Goal: Task Accomplishment & Management: Manage account settings

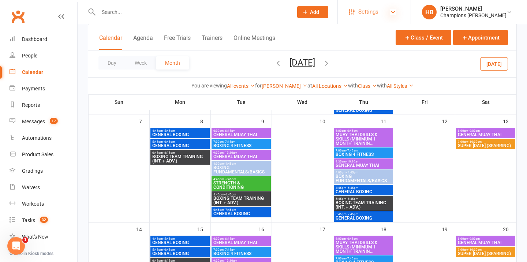
click at [396, 11] on icon at bounding box center [393, 12] width 6 height 6
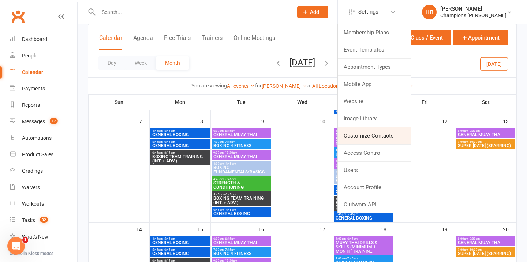
click at [378, 135] on link "Customize Contacts" at bounding box center [374, 135] width 73 height 17
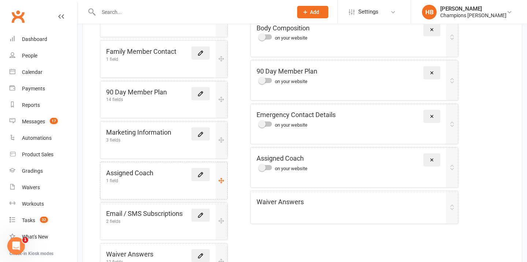
scroll to position [300, 0]
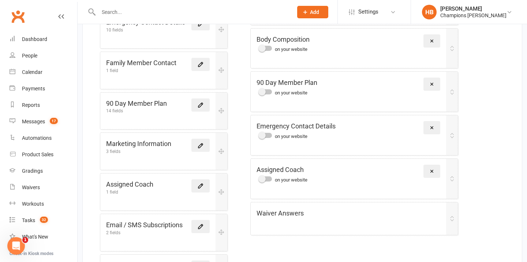
click at [200, 98] on link at bounding box center [200, 104] width 18 height 13
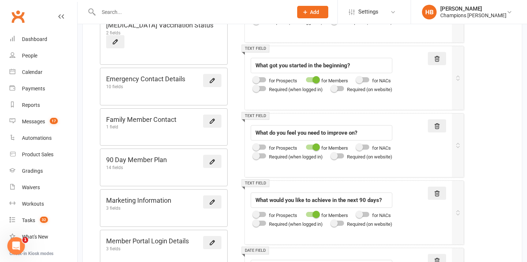
scroll to position [118, 0]
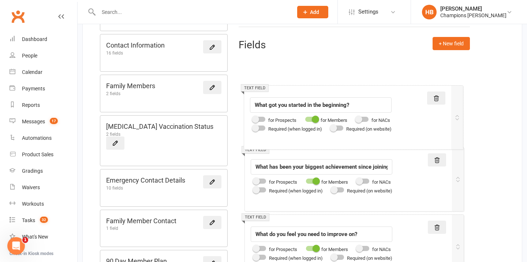
drag, startPoint x: 403, startPoint y: 167, endPoint x: 401, endPoint y: 98, distance: 68.8
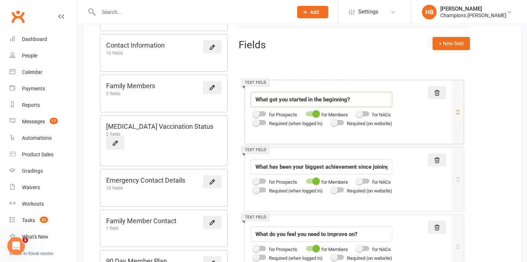
click at [298, 100] on input "What got you started in the beginning?" at bounding box center [322, 99] width 142 height 15
paste input "at champions gym"
click at [315, 100] on input "What got you started at champions gym?" at bounding box center [322, 99] width 142 height 15
click at [347, 100] on input "What got you started at Champions gym?" at bounding box center [322, 99] width 142 height 15
type input "What got you started at Champions Gym?"
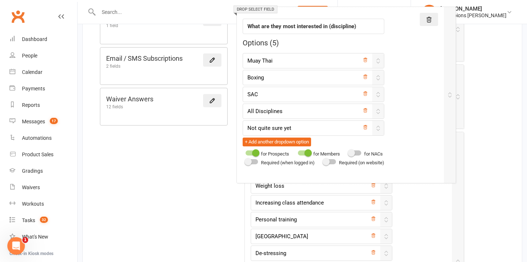
scroll to position [1, 0]
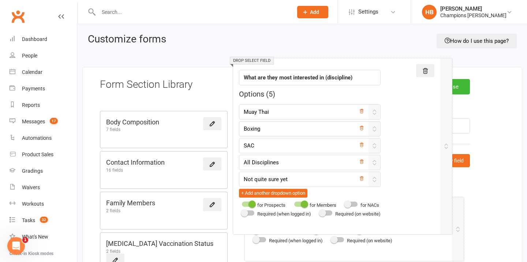
drag, startPoint x: 415, startPoint y: 178, endPoint x: 404, endPoint y: 100, distance: 79.1
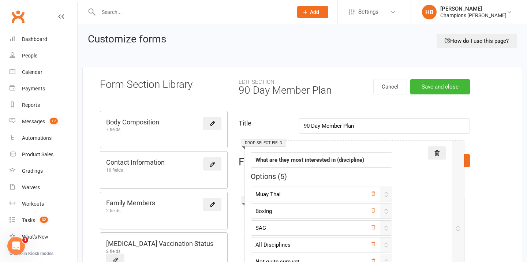
drag, startPoint x: 426, startPoint y: 178, endPoint x: 395, endPoint y: 77, distance: 105.8
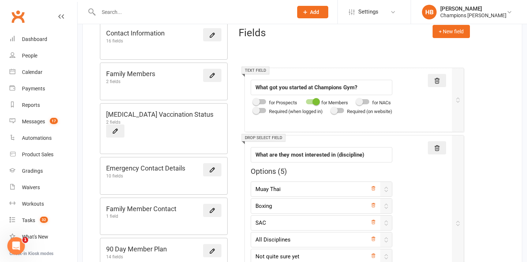
scroll to position [129, 0]
click at [447, 28] on button "+ New field" at bounding box center [450, 32] width 37 height 13
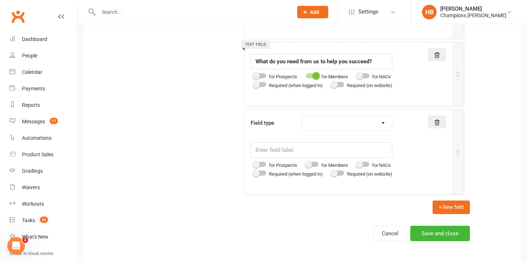
scroll to position [1351, 0]
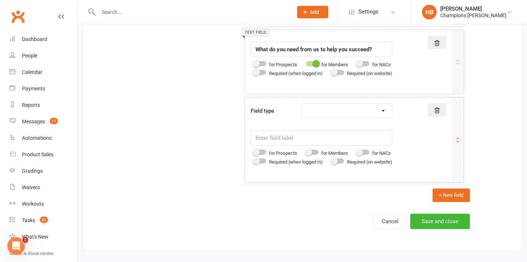
click at [314, 116] on select "Text field Checkbox field Date field Number field Currency field Percent field …" at bounding box center [347, 111] width 90 height 15
select select "text"
drag, startPoint x: 314, startPoint y: 116, endPoint x: 286, endPoint y: 138, distance: 36.0
click at [286, 138] on input "text" at bounding box center [322, 137] width 142 height 15
paste input "How many sessions do you roughly attend each week?"
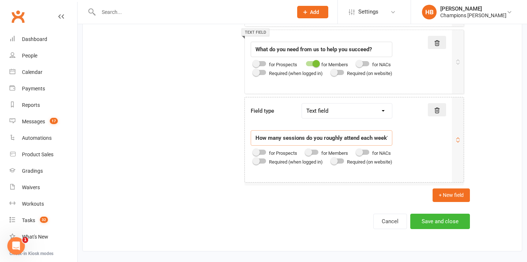
click at [312, 150] on span at bounding box center [308, 152] width 7 height 7
type input "How many sessions do you roughly attend each week?"
click at [306, 151] on input "checkbox" at bounding box center [306, 151] width 0 height 0
click at [324, 114] on select "Text field Checkbox field Date field Number field Currency field Percent field …" at bounding box center [347, 111] width 90 height 15
select select "number"
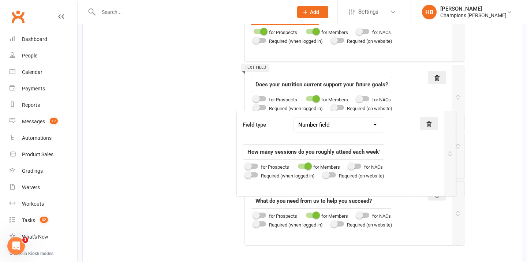
scroll to position [917, 0]
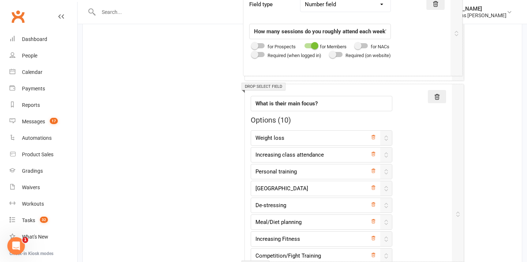
drag, startPoint x: 408, startPoint y: 148, endPoint x: 401, endPoint y: 77, distance: 71.3
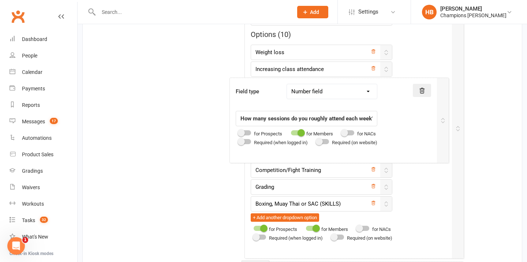
drag, startPoint x: 417, startPoint y: 191, endPoint x: 405, endPoint y: 59, distance: 132.2
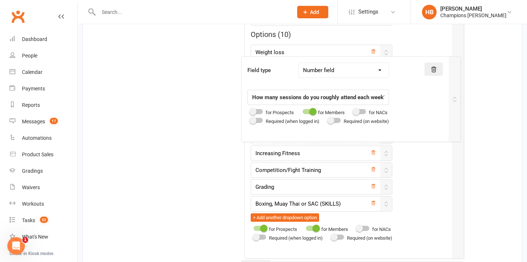
drag, startPoint x: 412, startPoint y: 211, endPoint x: 409, endPoint y: 61, distance: 150.0
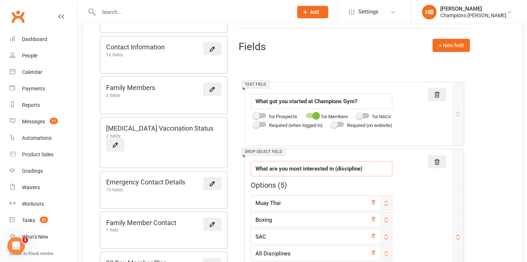
type input "What are you most interested in (discipline)"
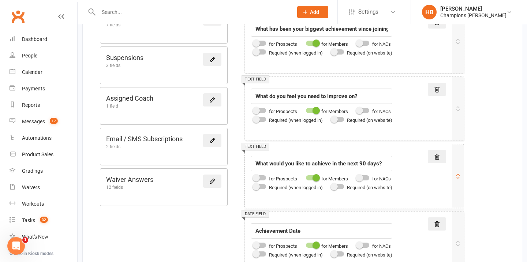
scroll to position [523, 0]
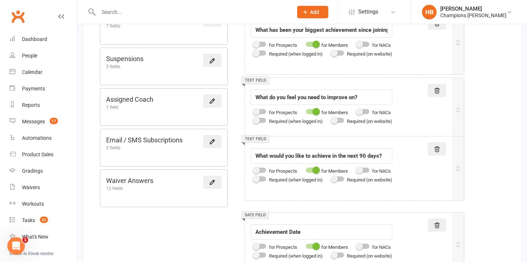
drag, startPoint x: 312, startPoint y: 147, endPoint x: 313, endPoint y: 88, distance: 59.3
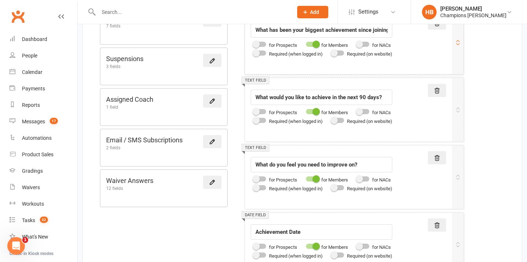
scroll to position [432, 0]
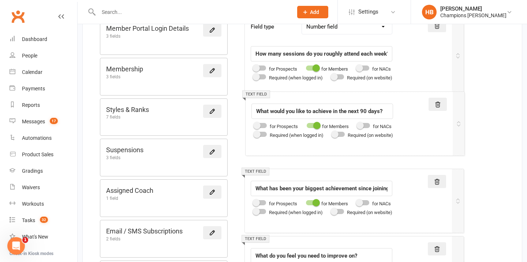
drag, startPoint x: 304, startPoint y: 174, endPoint x: 305, endPoint y: 95, distance: 79.0
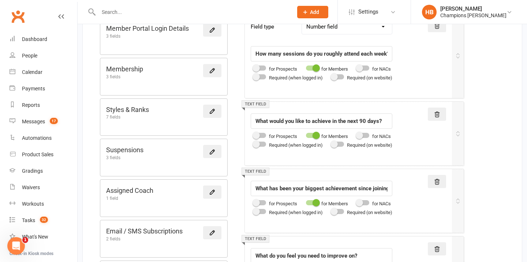
scroll to position [432, 0]
click at [302, 119] on input "What would you like to achieve in the next 90 days?" at bounding box center [322, 120] width 142 height 15
paste input "is your 90 day goal"
type input "What is your 90 day goal?"
click at [326, 186] on input "What has been your biggest achievement since joining?" at bounding box center [322, 187] width 142 height 15
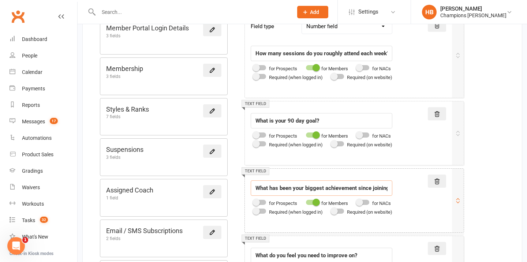
paste input "In order to achieve this goal what are 3 things you need to work/improve on to …"
type input "In order to achieve this goal what are 3 things you need to work/improve on to …"
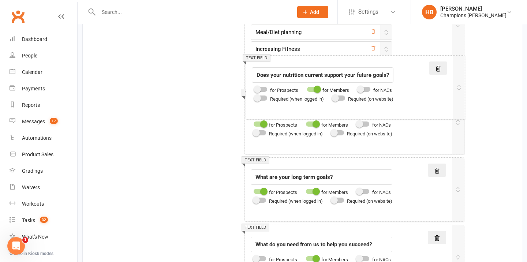
scroll to position [906, 0]
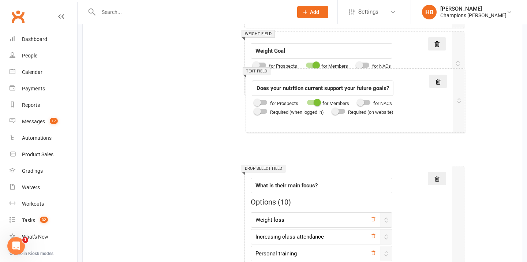
drag, startPoint x: 251, startPoint y: 147, endPoint x: 252, endPoint y: 85, distance: 62.9
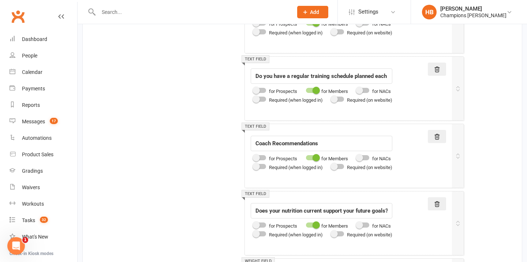
scroll to position [746, 0]
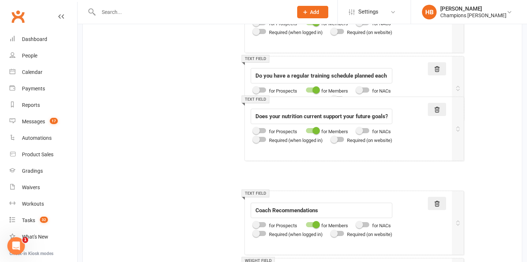
drag, startPoint x: 247, startPoint y: 200, endPoint x: 246, endPoint y: 61, distance: 138.6
click at [246, 61] on div "Text field Field label What got you started at Champions Gym? for Prospects for…" at bounding box center [355, 120] width 232 height 1351
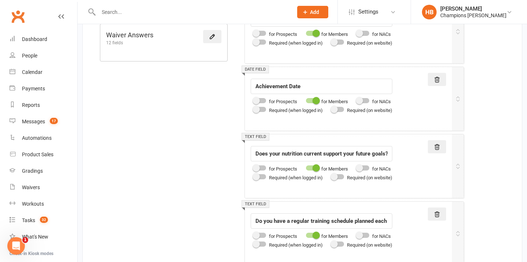
scroll to position [632, 0]
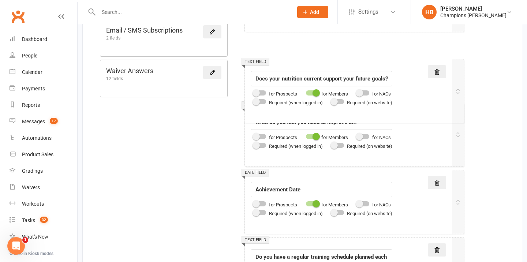
drag, startPoint x: 260, startPoint y: 177, endPoint x: 259, endPoint y: 61, distance: 115.2
click at [259, 63] on div "Text field Field label What got you started at Champions Gym? for Prospects for…" at bounding box center [355, 234] width 232 height 1351
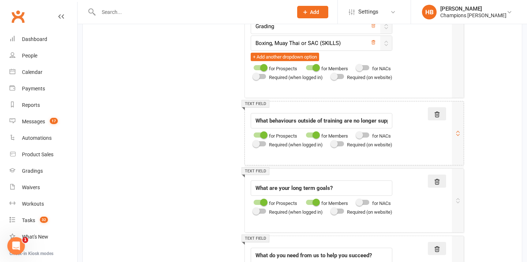
scroll to position [1233, 0]
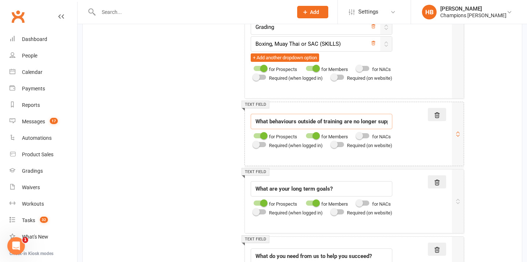
click at [311, 122] on input "What behaviours outside of training are no longer supporting your future goals?" at bounding box center [322, 121] width 142 height 15
paste input "Do you outside behaviours align with your future goal? If not, what do you need…"
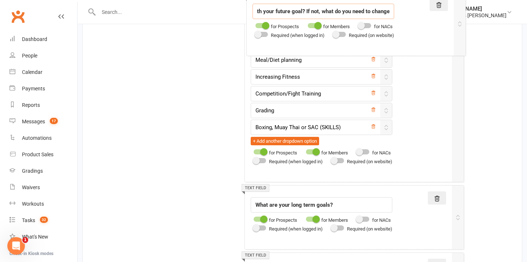
scroll to position [1043, 0]
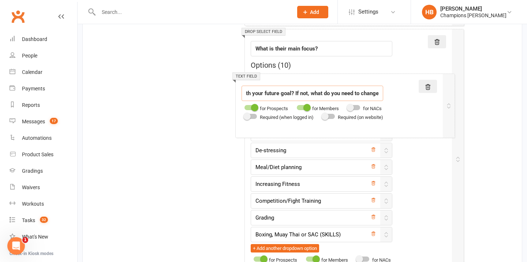
drag, startPoint x: 405, startPoint y: 149, endPoint x: 397, endPoint y: 114, distance: 35.8
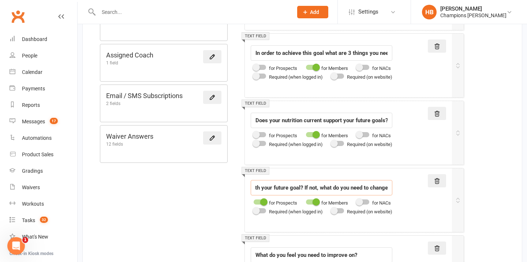
scroll to position [552, 0]
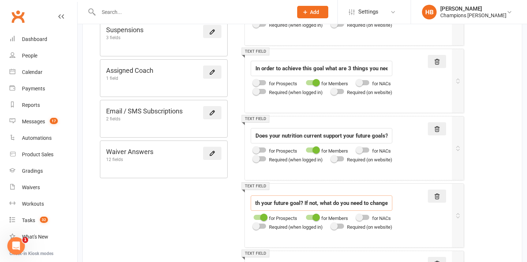
type input "Do you outside behaviours align with your future goal? If not, what do you need…"
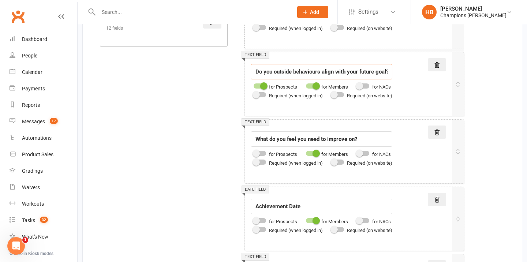
scroll to position [688, 0]
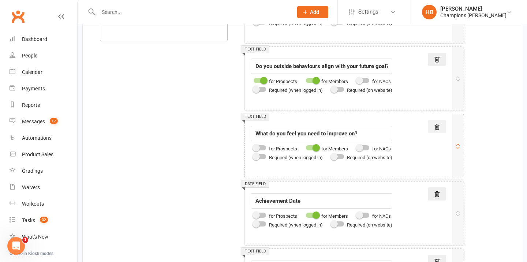
click at [442, 127] on button at bounding box center [437, 126] width 18 height 13
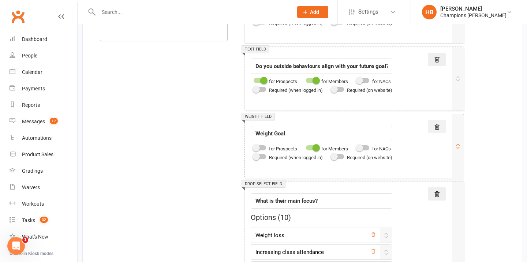
click at [442, 128] on button at bounding box center [437, 126] width 18 height 13
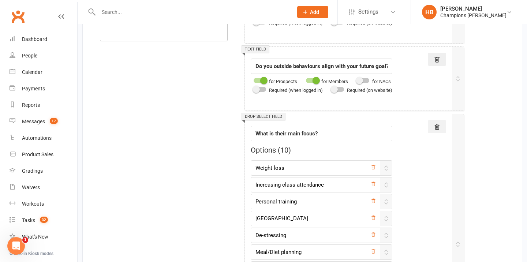
click at [442, 128] on button at bounding box center [437, 126] width 18 height 13
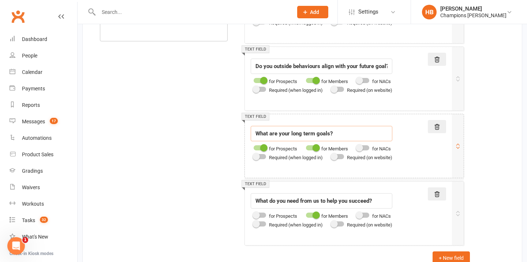
click at [307, 135] on input "What are your long term goals?" at bounding box center [322, 133] width 142 height 15
paste input "Action plan below in step"
click at [258, 148] on div at bounding box center [260, 147] width 12 height 5
type input "Action plan below in steps"
click at [254, 147] on input "checkbox" at bounding box center [254, 147] width 0 height 0
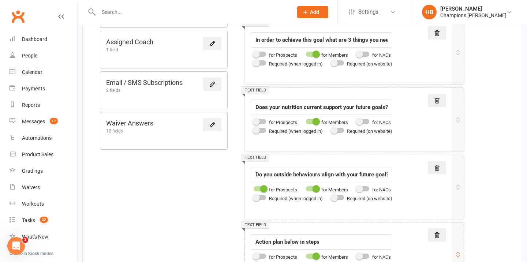
scroll to position [579, 0]
click at [256, 187] on div at bounding box center [260, 189] width 12 height 5
click at [254, 188] on input "checkbox" at bounding box center [254, 188] width 0 height 0
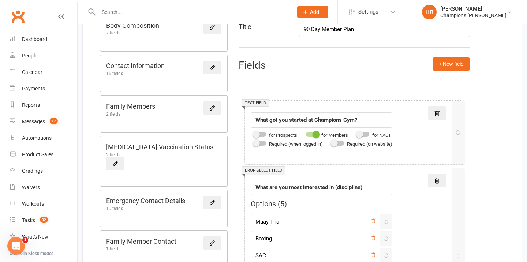
scroll to position [93, 0]
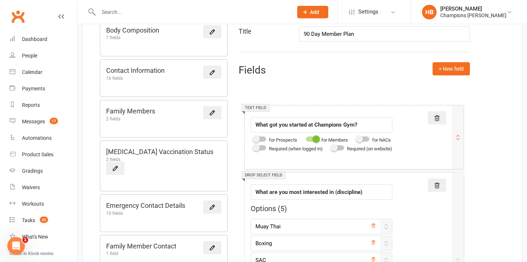
click at [264, 140] on div at bounding box center [260, 138] width 12 height 5
click at [254, 138] on input "checkbox" at bounding box center [254, 138] width 0 height 0
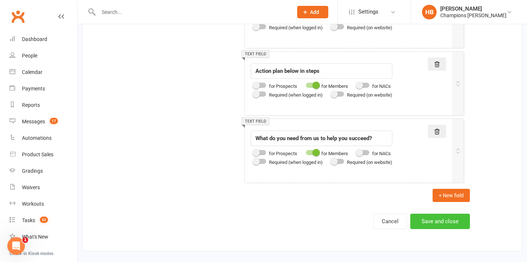
click at [424, 218] on button "Save and close" at bounding box center [440, 221] width 60 height 15
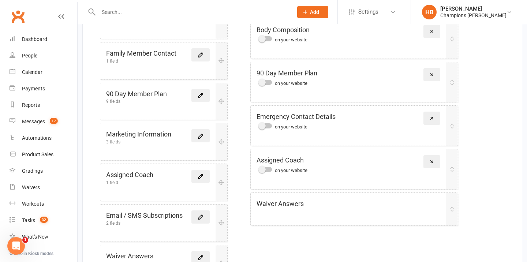
scroll to position [311, 0]
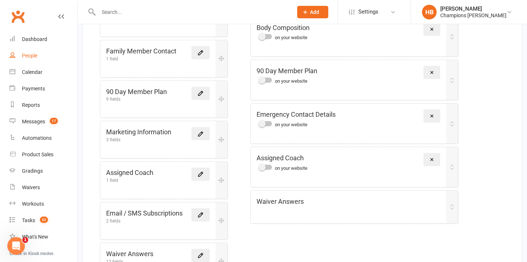
click at [28, 59] on link "People" at bounding box center [44, 56] width 68 height 16
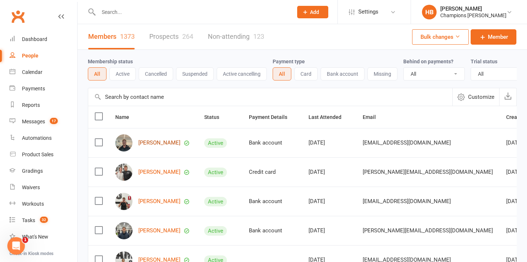
click at [172, 142] on link "Zac Henderson" at bounding box center [159, 143] width 42 height 6
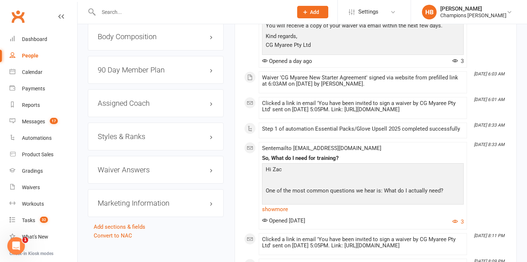
scroll to position [706, 0]
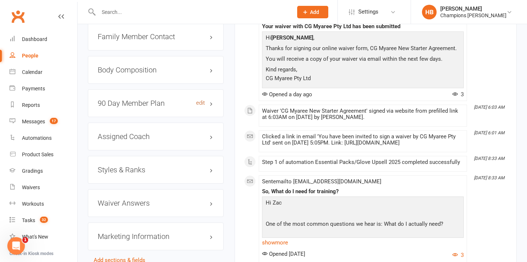
click at [199, 106] on link "edit" at bounding box center [200, 103] width 9 height 6
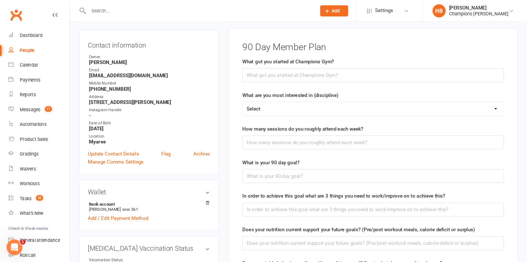
scroll to position [68, 0]
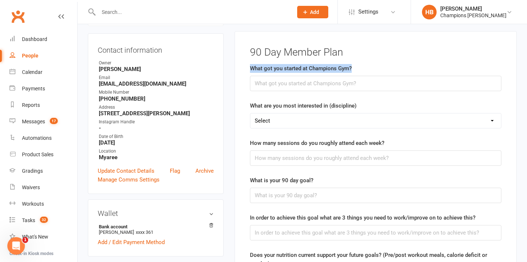
drag, startPoint x: 360, startPoint y: 70, endPoint x: 248, endPoint y: 70, distance: 111.9
click at [249, 70] on main "90 Day Member Plan What got you started at Champions Gym? What are you most int…" at bounding box center [375, 235] width 263 height 377
copy label "What got you started at Champions Gym?"
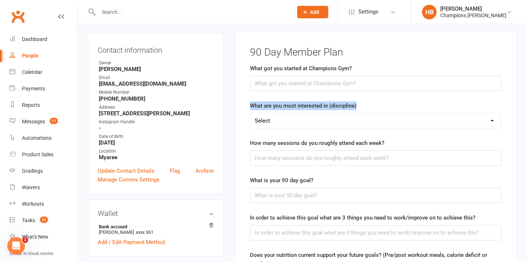
drag, startPoint x: 361, startPoint y: 104, endPoint x: 239, endPoint y: 104, distance: 121.8
click at [239, 104] on div "90 Day Member Plan What got you started at Champions Gym? What are you most int…" at bounding box center [375, 239] width 282 height 416
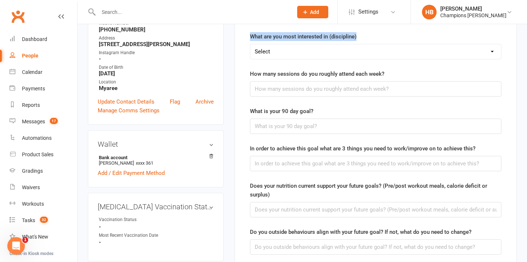
scroll to position [144, 0]
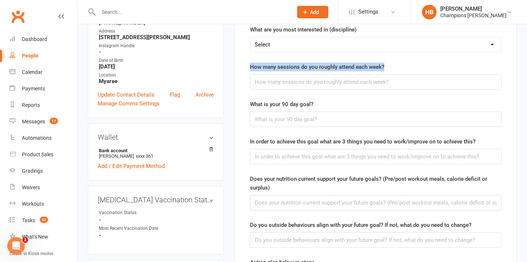
drag, startPoint x: 390, startPoint y: 67, endPoint x: 234, endPoint y: 67, distance: 155.8
click at [234, 67] on div "90 Day Member Plan What got you started at Champions Gym? What are you most int…" at bounding box center [375, 163] width 282 height 416
copy label "How many sessions do you roughly attend each week?"
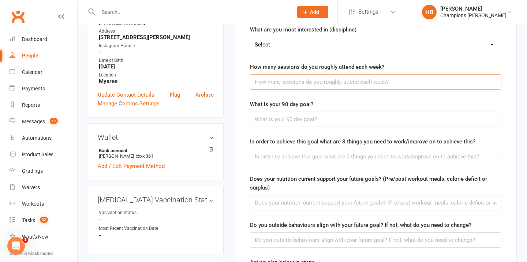
click at [348, 79] on input "string" at bounding box center [375, 81] width 251 height 15
drag, startPoint x: 322, startPoint y: 103, endPoint x: 243, endPoint y: 103, distance: 79.0
click at [243, 103] on div "90 Day Member Plan What got you started at Champions Gym? What are you most int…" at bounding box center [375, 163] width 282 height 416
copy label "What is your 90 day goal?"
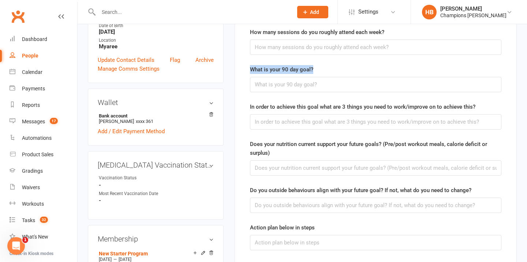
scroll to position [185, 0]
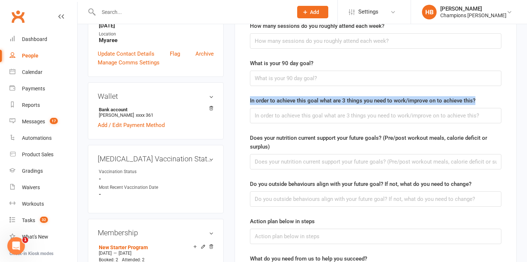
drag, startPoint x: 476, startPoint y: 100, endPoint x: 229, endPoint y: 98, distance: 247.3
click at [229, 98] on main "✓ Memberships New Starter Program Expires on 11th September, 2025 $ Balance $0.…" at bounding box center [375, 93] width 293 height 488
copy label "In order to achieve this goal what are 3 things you need to work/improve on to …"
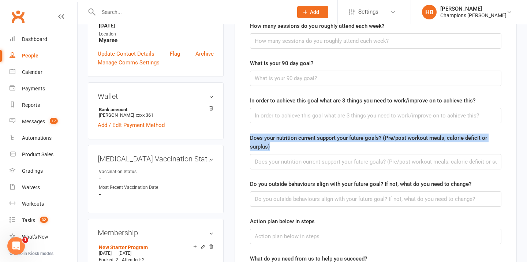
drag, startPoint x: 275, startPoint y: 146, endPoint x: 246, endPoint y: 135, distance: 30.7
click at [246, 135] on main "90 Day Member Plan What got you started at Champions Gym? What are you most int…" at bounding box center [375, 118] width 263 height 377
copy label "Does your nutrition current support your future goals? (Pre/post workout meals,…"
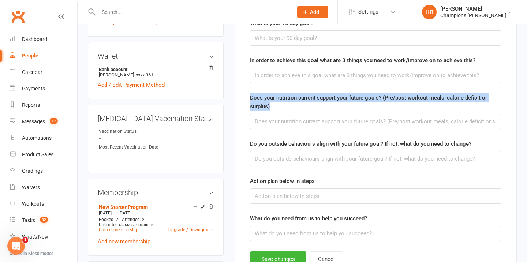
scroll to position [244, 0]
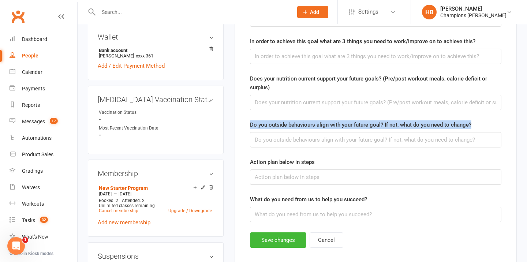
drag, startPoint x: 476, startPoint y: 124, endPoint x: 230, endPoint y: 124, distance: 245.8
click at [230, 124] on main "✓ Memberships New Starter Program Expires on 11th September, 2025 $ Balance $0.…" at bounding box center [375, 34] width 293 height 488
copy label "Do you outside behaviours align with your future goal? If not, what do you need…"
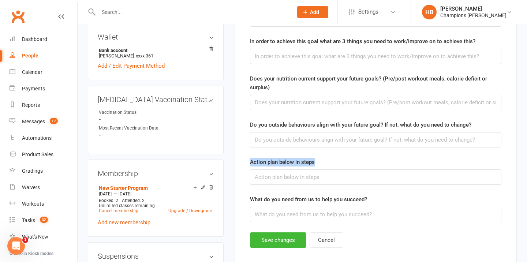
drag, startPoint x: 323, startPoint y: 162, endPoint x: 238, endPoint y: 162, distance: 84.9
click at [238, 162] on div "90 Day Member Plan What got you started at Champions Gym? What are you most int…" at bounding box center [375, 63] width 282 height 416
copy label "Action plan below in steps"
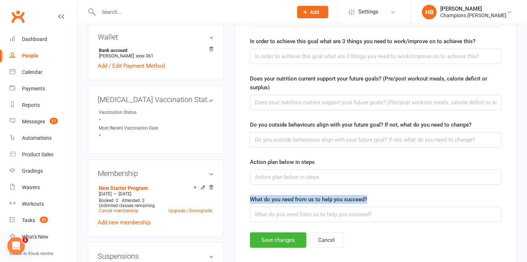
drag, startPoint x: 341, startPoint y: 197, endPoint x: 252, endPoint y: 195, distance: 88.9
click at [252, 195] on div "What do you need from us to help you succeed?" at bounding box center [375, 208] width 251 height 27
copy label "What do you need from us to help you succeed?"
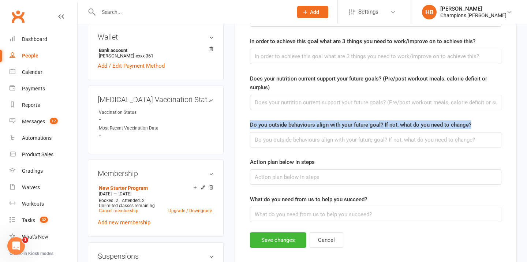
drag, startPoint x: 474, startPoint y: 125, endPoint x: 242, endPoint y: 122, distance: 232.3
click at [242, 122] on div "90 Day Member Plan What got you started at Champions Gym? What are you most int…" at bounding box center [375, 63] width 282 height 416
copy label "Do you outside behaviours align with your future goal? If not, what do you need…"
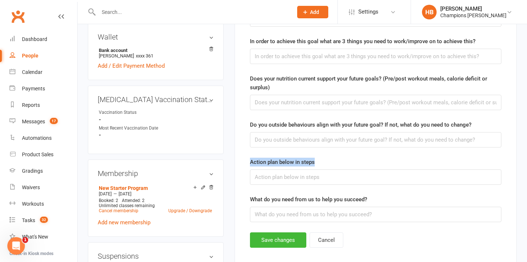
drag, startPoint x: 319, startPoint y: 159, endPoint x: 249, endPoint y: 159, distance: 69.5
click at [250, 159] on div "Action plan below in steps" at bounding box center [375, 171] width 251 height 27
copy label "Action plan below in steps"
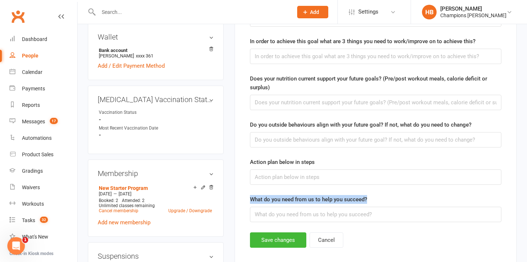
drag, startPoint x: 374, startPoint y: 196, endPoint x: 248, endPoint y: 195, distance: 125.8
click at [248, 196] on main "90 Day Member Plan What got you started at Champions Gym? What are you most int…" at bounding box center [375, 59] width 263 height 377
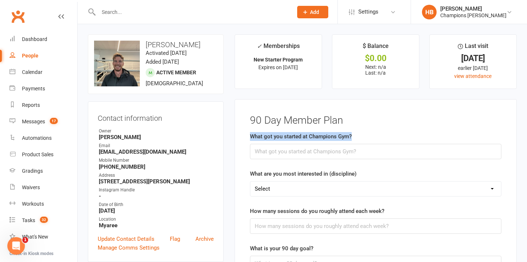
drag, startPoint x: 355, startPoint y: 136, endPoint x: 249, endPoint y: 133, distance: 105.8
click at [250, 133] on div "What got you started at Champions Gym?" at bounding box center [375, 145] width 251 height 27
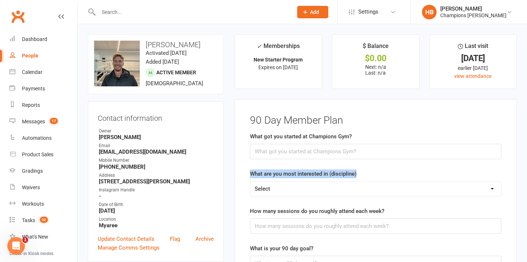
drag, startPoint x: 357, startPoint y: 174, endPoint x: 245, endPoint y: 173, distance: 111.9
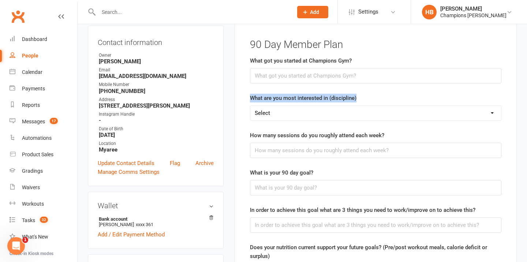
scroll to position [82, 0]
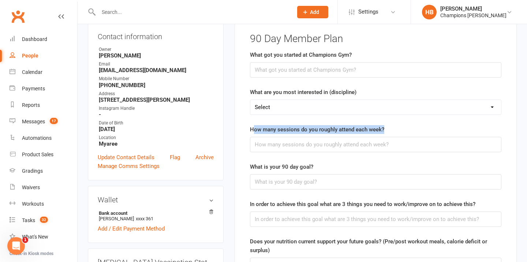
drag, startPoint x: 386, startPoint y: 129, endPoint x: 252, endPoint y: 129, distance: 133.5
click at [252, 129] on div "How many sessions do you roughly attend each week?" at bounding box center [375, 138] width 251 height 27
click at [365, 128] on label "How many sessions do you roughly attend each week?" at bounding box center [317, 129] width 134 height 9
drag, startPoint x: 387, startPoint y: 129, endPoint x: 249, endPoint y: 127, distance: 137.6
click at [250, 127] on div "How many sessions do you roughly attend each week?" at bounding box center [375, 138] width 251 height 27
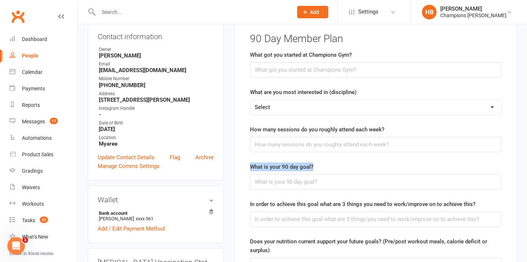
drag, startPoint x: 321, startPoint y: 169, endPoint x: 230, endPoint y: 168, distance: 90.4
click at [230, 168] on main "✓ Memberships New Starter Program Expires on 11th September, 2025 $ Balance $0.…" at bounding box center [375, 197] width 293 height 488
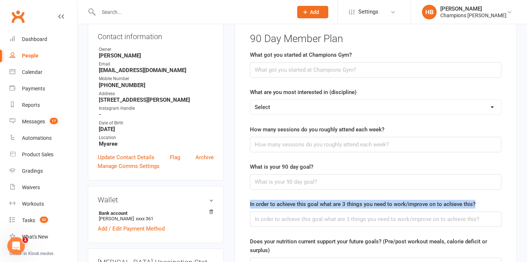
drag, startPoint x: 475, startPoint y: 202, endPoint x: 248, endPoint y: 207, distance: 226.9
click at [248, 207] on main "90 Day Member Plan What got you started at Champions Gym? What are you most int…" at bounding box center [375, 221] width 263 height 377
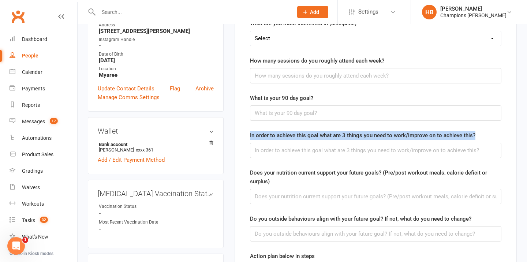
scroll to position [184, 0]
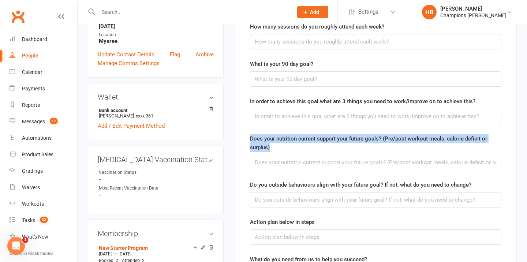
drag, startPoint x: 285, startPoint y: 147, endPoint x: 247, endPoint y: 136, distance: 39.6
click at [247, 136] on main "90 Day Member Plan What got you started at Champions Gym? What are you most int…" at bounding box center [375, 118] width 263 height 377
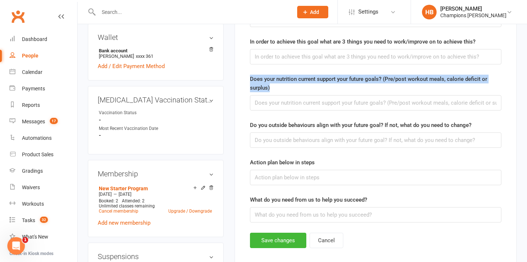
scroll to position [273, 0]
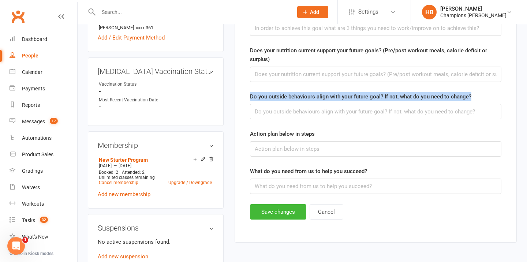
drag, startPoint x: 479, startPoint y: 98, endPoint x: 246, endPoint y: 92, distance: 232.7
click at [246, 93] on main "90 Day Member Plan What got you started at Champions Gym? What are you most int…" at bounding box center [375, 30] width 263 height 377
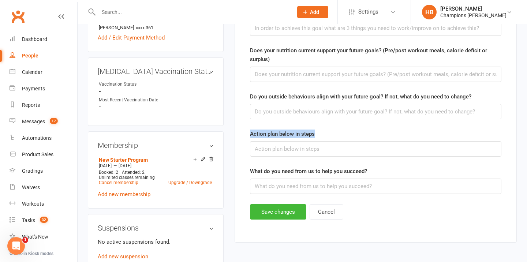
drag, startPoint x: 318, startPoint y: 132, endPoint x: 239, endPoint y: 132, distance: 78.3
click at [239, 132] on div "90 Day Member Plan What got you started at Champions Gym? What are you most int…" at bounding box center [375, 35] width 282 height 416
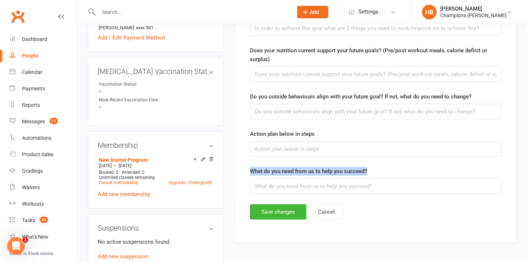
drag, startPoint x: 373, startPoint y: 171, endPoint x: 242, endPoint y: 170, distance: 131.3
click at [242, 170] on div "90 Day Member Plan What got you started at Champions Gym? What are you most int…" at bounding box center [375, 35] width 282 height 416
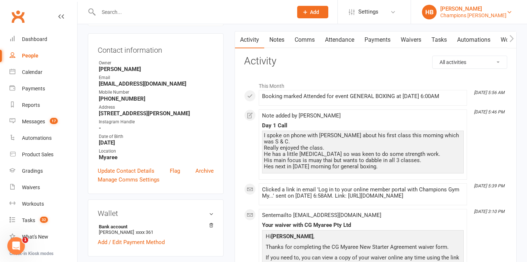
click at [459, 5] on link "HB Helen Bologa Champions Gym Myaree" at bounding box center [469, 12] width 94 height 15
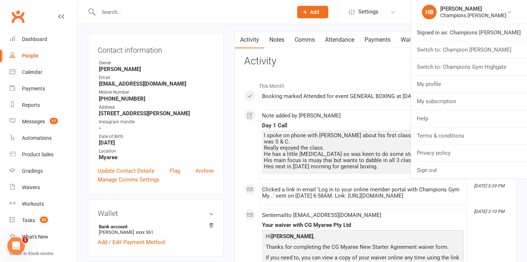
click at [462, 48] on link "Switch to: Champion [PERSON_NAME]" at bounding box center [469, 49] width 116 height 17
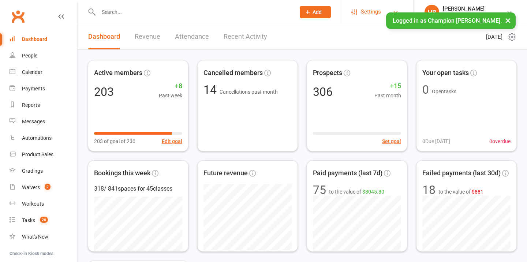
click at [365, 12] on span "Settings" at bounding box center [371, 12] width 20 height 16
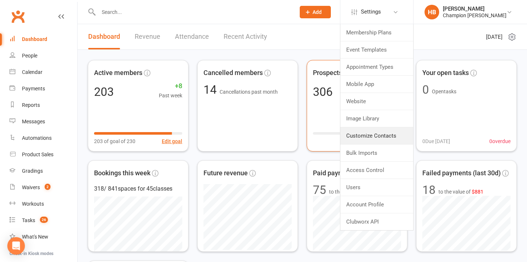
click at [355, 130] on link "Customize Contacts" at bounding box center [376, 135] width 73 height 17
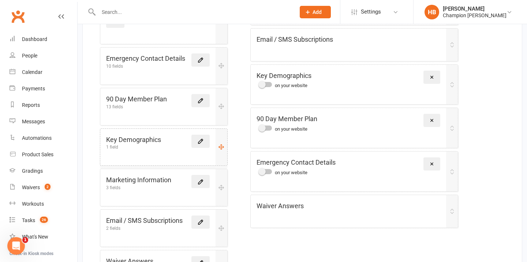
scroll to position [265, 0]
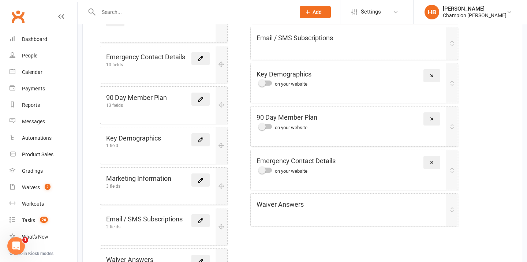
click at [201, 96] on icon at bounding box center [200, 99] width 7 height 7
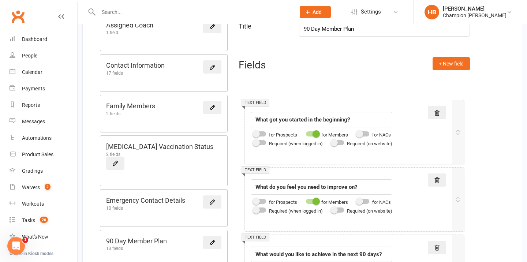
scroll to position [112, 0]
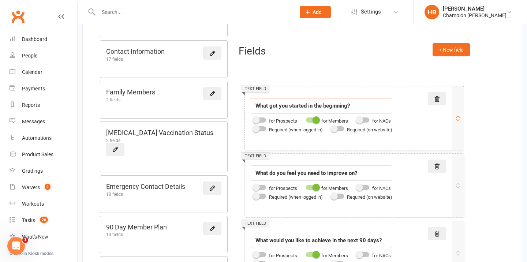
click at [329, 109] on input "What got you started in the beginning?" at bounding box center [322, 105] width 142 height 15
paste input "at Champions Gym"
type input "What got you started at Champions Gym?"
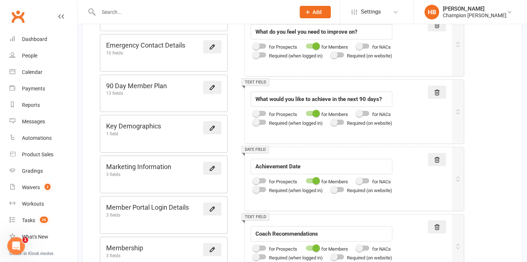
scroll to position [276, 0]
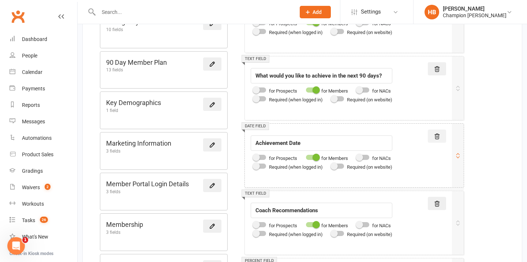
click at [436, 136] on icon at bounding box center [437, 136] width 5 height 5
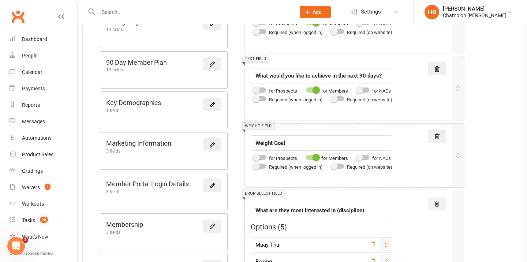
click at [436, 136] on icon at bounding box center [437, 136] width 5 height 5
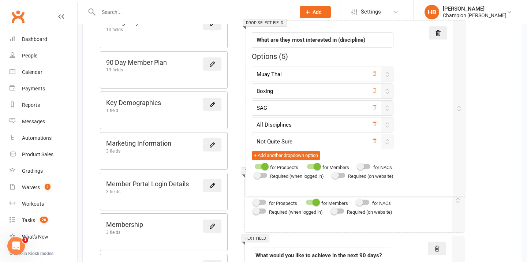
drag, startPoint x: 406, startPoint y: 155, endPoint x: 407, endPoint y: 49, distance: 105.4
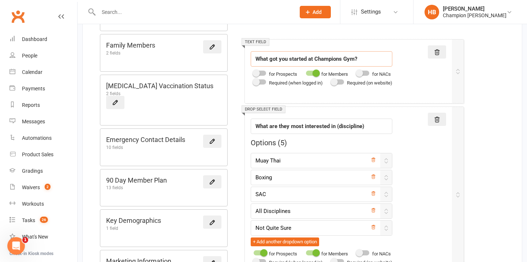
scroll to position [192, 0]
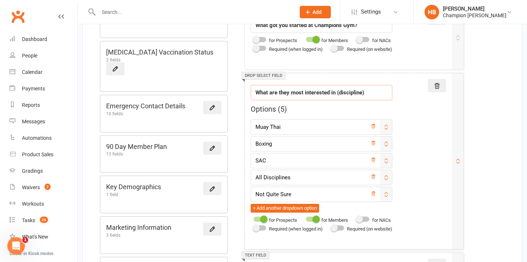
click at [289, 92] on input "What are they most interested in (discipline)" at bounding box center [322, 92] width 142 height 15
type input "What are you most interested in (discipline)"
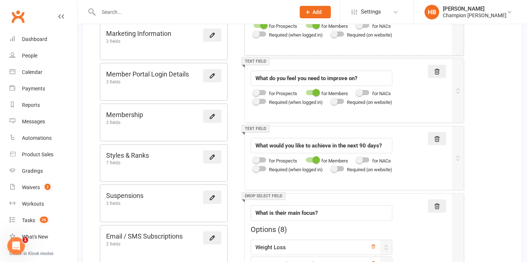
scroll to position [395, 0]
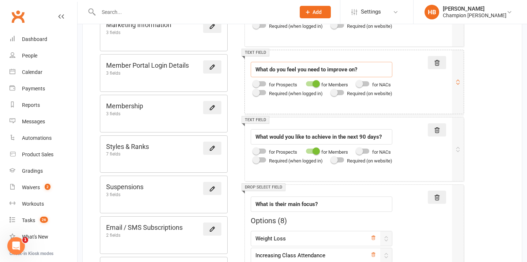
click at [311, 70] on input "What do you feel you need to improve on?" at bounding box center [322, 69] width 142 height 15
paste input "How many sessions do you roughly attend each week"
type input "How many sessions do you roughly attend each week?"
click at [275, 135] on input "What would you like to achieve in the next 90 days?" at bounding box center [322, 136] width 142 height 15
paste input "is your 90 day goal"
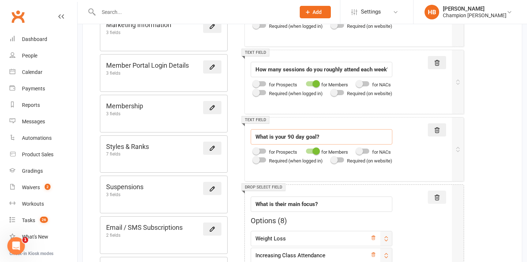
click at [440, 199] on icon at bounding box center [436, 197] width 7 height 7
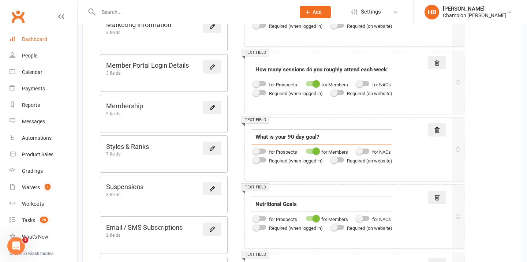
type input "What is your 90 day goal?"
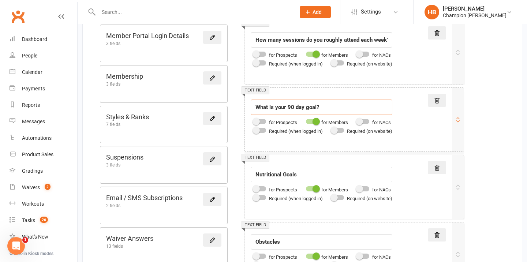
scroll to position [435, 0]
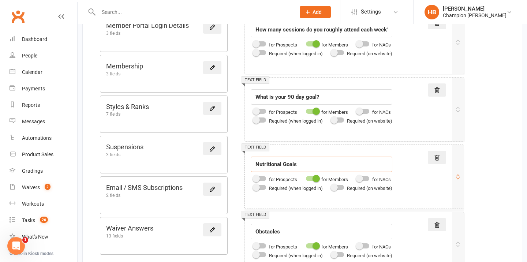
click at [293, 163] on input "Nutritional Goals" at bounding box center [322, 164] width 142 height 15
paste input "In order to achieve this goal what are 3 things you need to work/improve on to …"
type input "In order to achieve this goal what are 3 things you need to work/improve on to …"
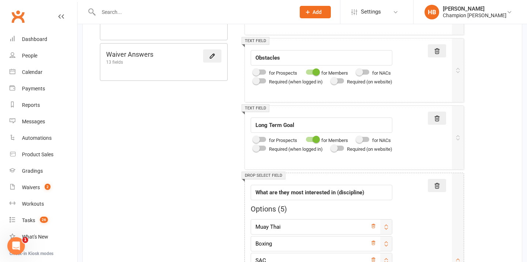
scroll to position [613, 0]
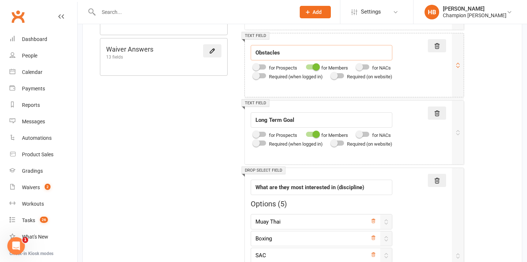
click at [281, 53] on input "Obstacles" at bounding box center [322, 52] width 142 height 15
paste input "Does your nutrition current support your future goals? (Pre/post workout meals,…"
type input "Does your nutrition current support your future goals? (Pre/post workout meals,…"
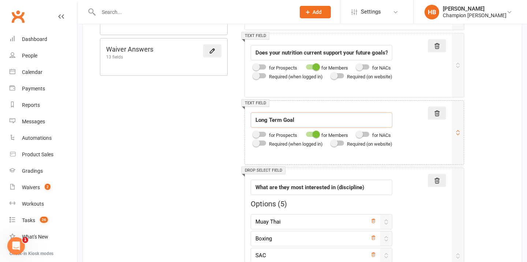
click at [296, 122] on input "Long Term Goal" at bounding box center [322, 119] width 142 height 15
paste input "Do you outside behaviours align with your future goal? If not, what do you need…"
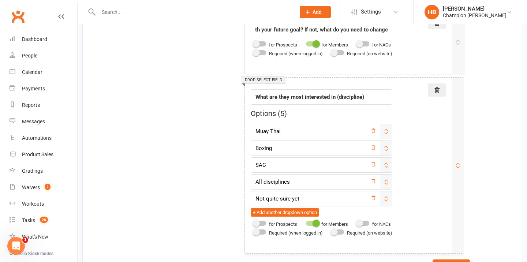
scroll to position [710, 0]
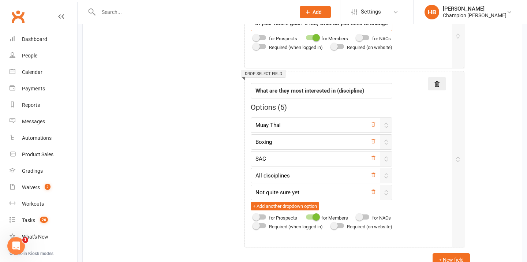
click at [438, 85] on icon at bounding box center [436, 84] width 7 height 7
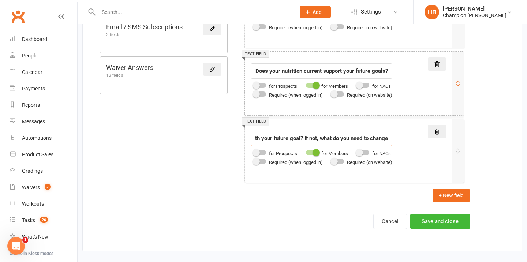
scroll to position [595, 0]
type input "Do you outside behaviours align with your future goal? If not, what do you need…"
click at [451, 196] on button "+ New field" at bounding box center [450, 195] width 37 height 13
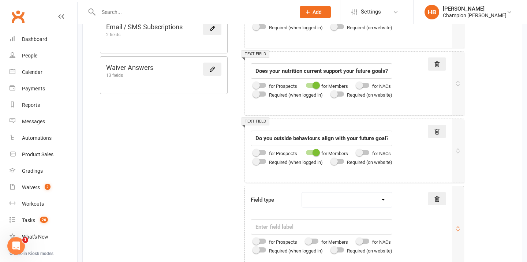
click at [326, 191] on div "Field type Text field Checkbox field Date field Number field Currency field Per…" at bounding box center [354, 228] width 219 height 85
click at [326, 197] on select "Text field Checkbox field Date field Number field Currency field Percent field …" at bounding box center [347, 199] width 90 height 15
click at [327, 197] on select "Text field Checkbox field Date field Number field Currency field Percent field …" at bounding box center [347, 199] width 90 height 15
select select "text"
click at [274, 228] on input "text" at bounding box center [322, 226] width 142 height 15
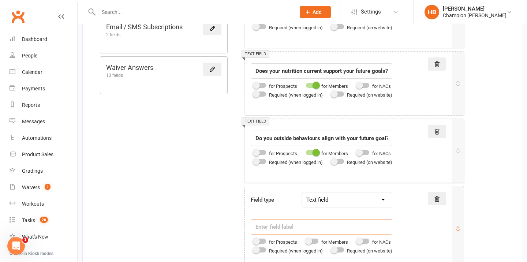
paste input "Action plan below in steps"
click at [316, 240] on div at bounding box center [312, 241] width 12 height 5
type input "Action plan below in steps"
click at [306, 240] on input "checkbox" at bounding box center [306, 240] width 0 height 0
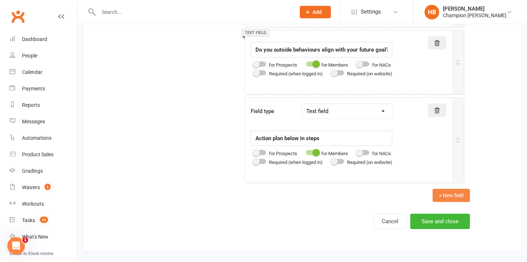
click at [444, 197] on button "+ New field" at bounding box center [450, 195] width 37 height 13
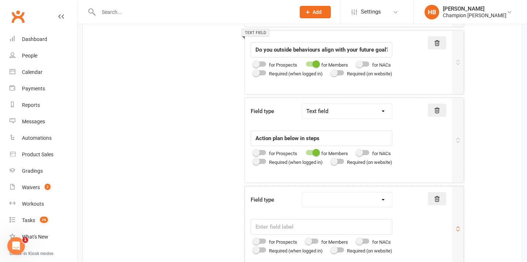
click at [325, 204] on select "Text field Checkbox field Date field Number field Currency field Percent field …" at bounding box center [347, 199] width 90 height 15
select select "text"
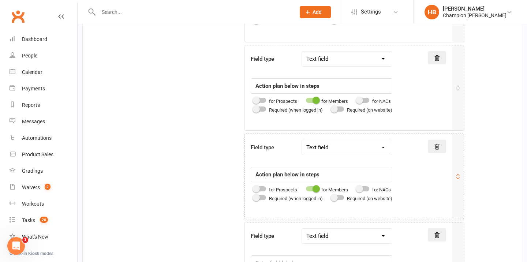
scroll to position [743, 0]
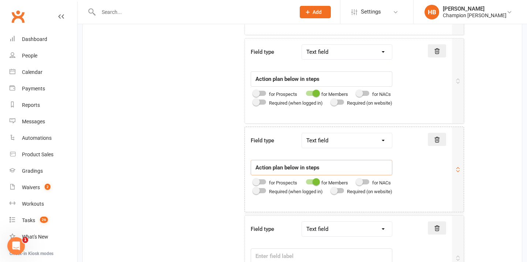
click at [299, 87] on input "Action plan below in steps" at bounding box center [322, 78] width 142 height 15
paste input "text"
type input "Action plan below in steps"
type input "What do you need from us to help you succeed?"
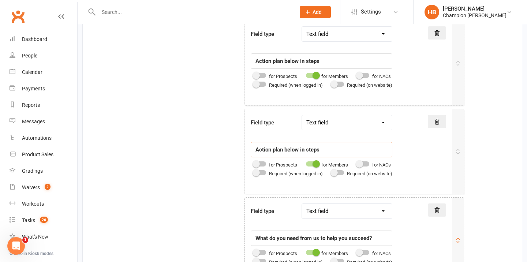
scroll to position [782, 0]
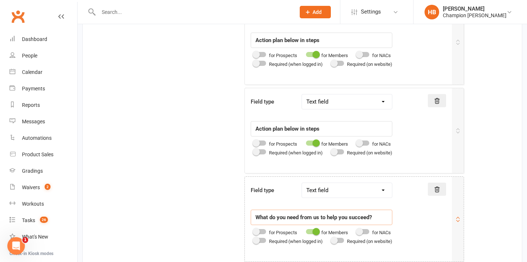
click at [320, 48] on input "What do you need from us to help you succeed?" at bounding box center [322, 40] width 142 height 15
click at [294, 48] on input "Action plan below in steps" at bounding box center [322, 40] width 142 height 15
paste input "text"
type input "Action plan below in steps"
type input "What do you need from us to help you succeed?"
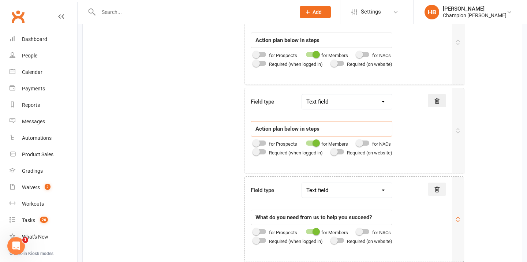
click at [438, 16] on icon at bounding box center [436, 12] width 7 height 7
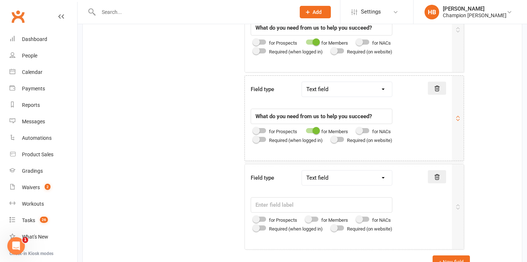
scroll to position [1038, 0]
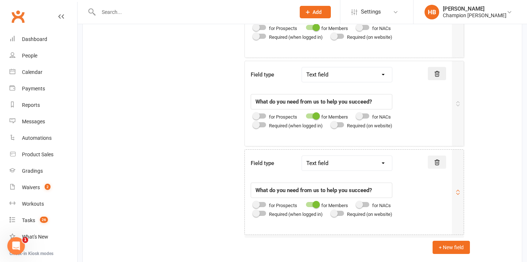
scroll to position [917, 0]
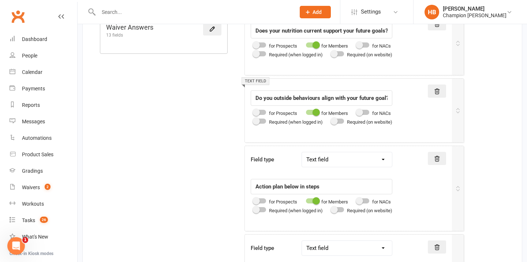
scroll to position [633, 0]
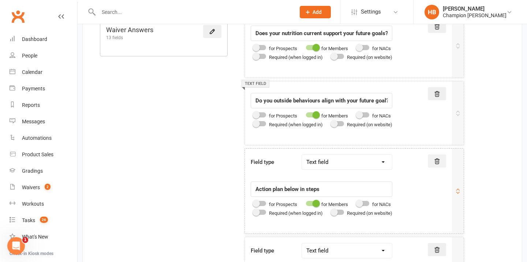
click at [437, 158] on icon at bounding box center [437, 160] width 5 height 5
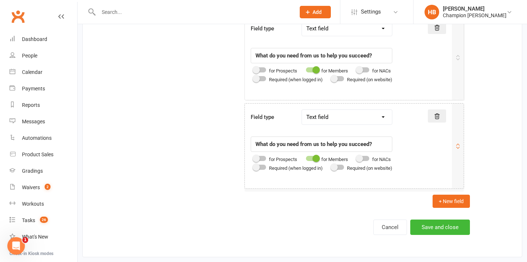
scroll to position [949, 0]
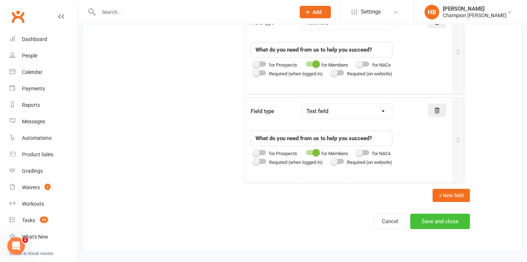
click at [455, 223] on button "Save and close" at bounding box center [440, 221] width 60 height 15
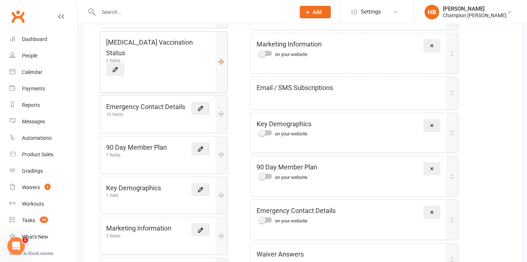
scroll to position [217, 0]
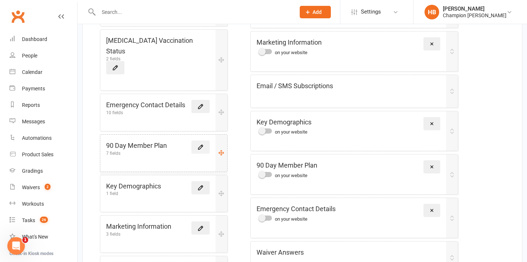
click at [199, 144] on icon at bounding box center [200, 147] width 7 height 7
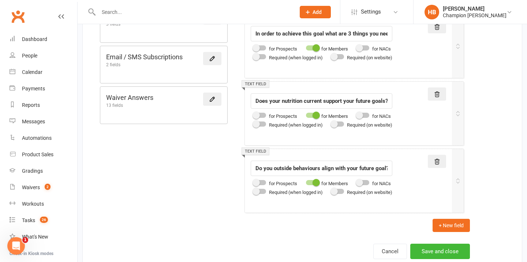
scroll to position [595, 0]
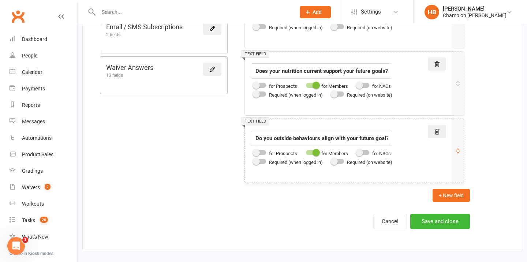
paste input "Do you outside behaviours align with your future goal? If not, what do you need…"
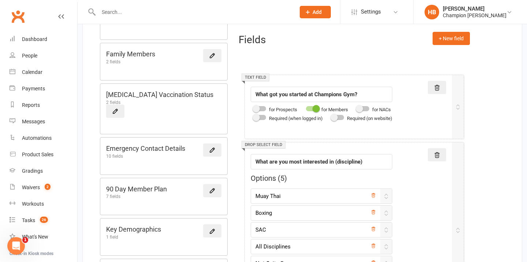
scroll to position [0, 57]
type input "Do you outside behaviours align with your future goal? If not, what do you need…"
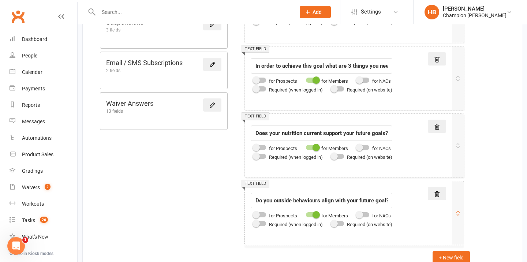
scroll to position [602, 0]
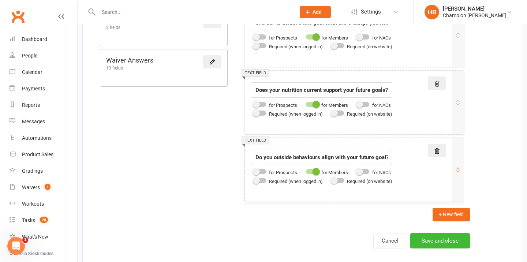
click at [292, 158] on input "Do you outside behaviours align with your future goal? If not, what do you need…" at bounding box center [322, 157] width 142 height 15
drag, startPoint x: 449, startPoint y: 218, endPoint x: 105, endPoint y: 124, distance: 356.6
click at [449, 218] on button "+ New field" at bounding box center [450, 214] width 37 height 13
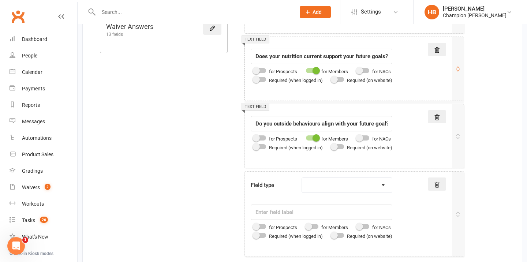
scroll to position [710, 0]
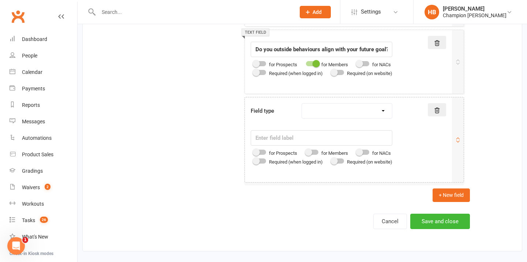
click at [322, 110] on select "Text field Checkbox field Date field Number field Currency field Percent field …" at bounding box center [347, 111] width 90 height 15
select select "text"
click at [306, 137] on input "text" at bounding box center [322, 137] width 142 height 15
paste input "Action plan below in steps"
click at [312, 151] on span at bounding box center [308, 152] width 7 height 7
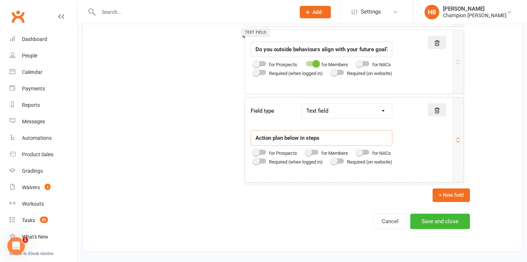
type input "Action plan below in steps"
click at [306, 151] on input "checkbox" at bounding box center [306, 151] width 0 height 0
click at [458, 196] on button "+ New field" at bounding box center [450, 194] width 37 height 13
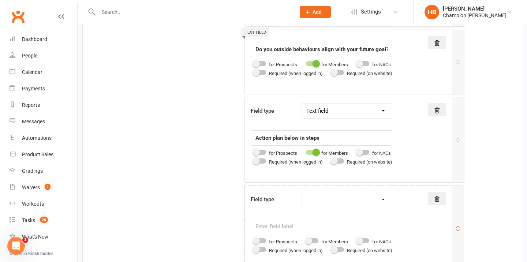
click at [351, 200] on select "Text field Checkbox field Date field Number field Currency field Percent field …" at bounding box center [347, 199] width 90 height 15
select select "text"
click at [292, 227] on input "text" at bounding box center [322, 226] width 142 height 15
paste input "What do you need from us to help you succeed?"
type input "What do you need from us to help you succeed?"
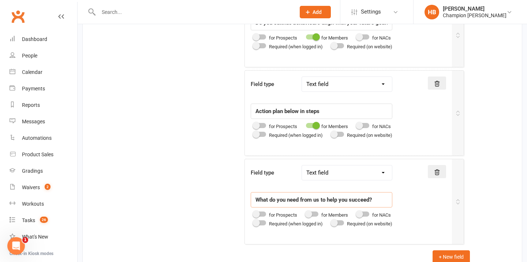
scroll to position [770, 0]
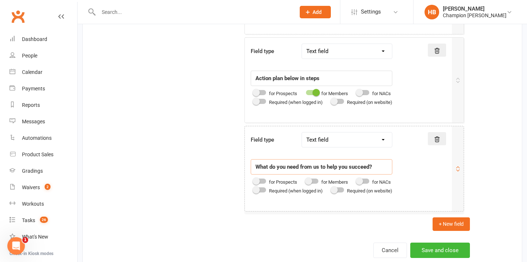
click at [318, 181] on div at bounding box center [312, 181] width 12 height 5
click at [306, 180] on input "checkbox" at bounding box center [306, 180] width 0 height 0
click at [446, 249] on button "Save and close" at bounding box center [440, 250] width 60 height 15
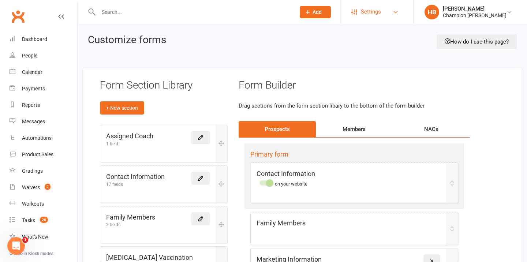
click at [389, 8] on link "Settings" at bounding box center [376, 12] width 51 height 16
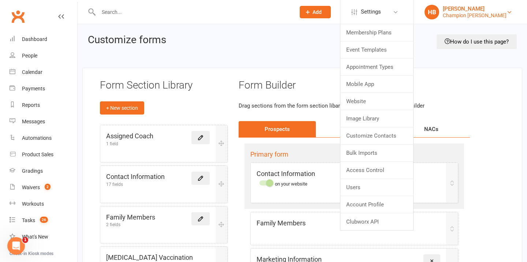
click at [463, 11] on div "[PERSON_NAME]" at bounding box center [475, 8] width 64 height 7
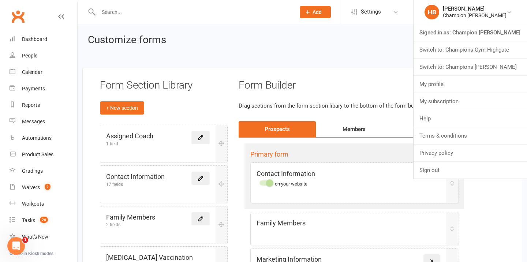
click at [468, 49] on link "Switch to: Champions Gym Highgate" at bounding box center [469, 49] width 113 height 17
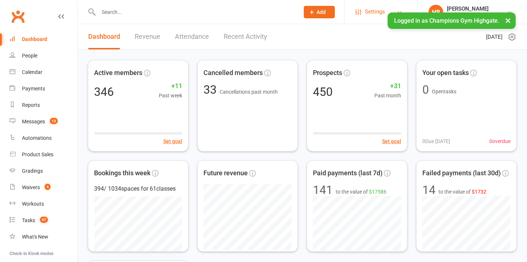
drag, startPoint x: 0, startPoint y: 0, endPoint x: 374, endPoint y: 9, distance: 374.0
click at [374, 9] on span "Settings" at bounding box center [375, 12] width 20 height 16
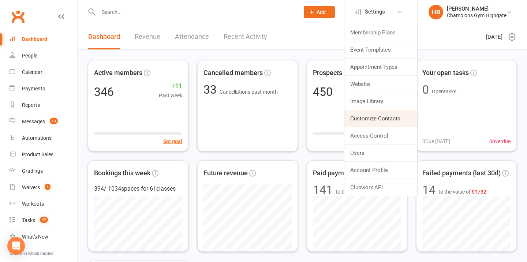
click at [371, 117] on link "Customize Contacts" at bounding box center [380, 118] width 73 height 17
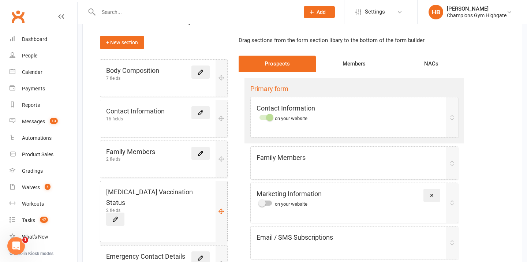
scroll to position [64, 0]
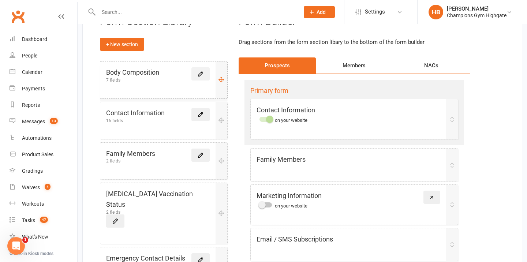
click at [198, 76] on icon at bounding box center [200, 74] width 4 height 4
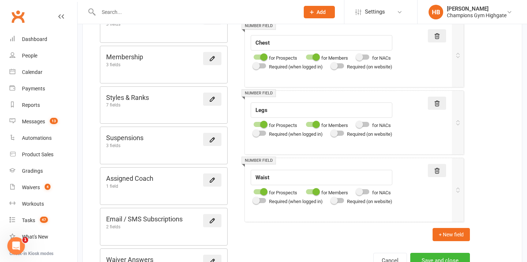
scroll to position [443, 0]
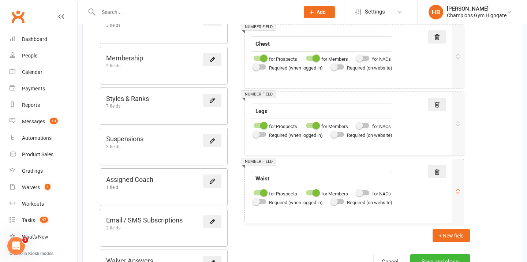
click at [257, 193] on div at bounding box center [260, 192] width 12 height 5
click at [254, 192] on input "checkbox" at bounding box center [254, 192] width 0 height 0
click at [259, 124] on div at bounding box center [260, 125] width 12 height 5
click at [254, 124] on input "checkbox" at bounding box center [254, 124] width 0 height 0
click at [259, 60] on div at bounding box center [260, 58] width 12 height 5
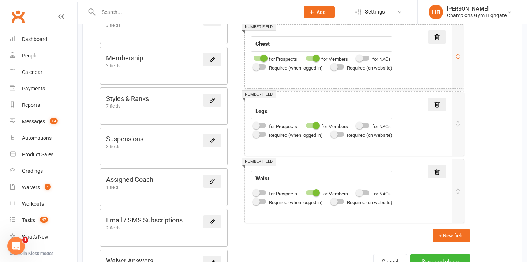
click at [254, 57] on input "checkbox" at bounding box center [254, 57] width 0 height 0
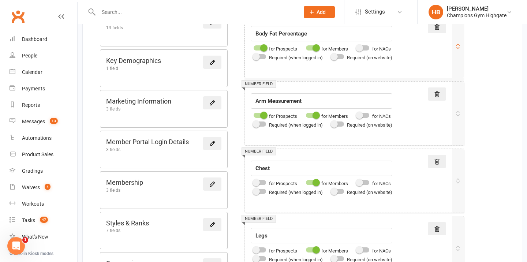
scroll to position [315, 0]
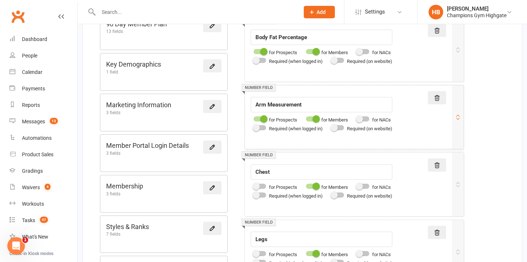
click at [256, 118] on div at bounding box center [260, 118] width 12 height 5
click at [254, 118] on input "checkbox" at bounding box center [254, 118] width 0 height 0
click at [258, 51] on div at bounding box center [260, 51] width 12 height 5
click at [254, 50] on input "checkbox" at bounding box center [254, 50] width 0 height 0
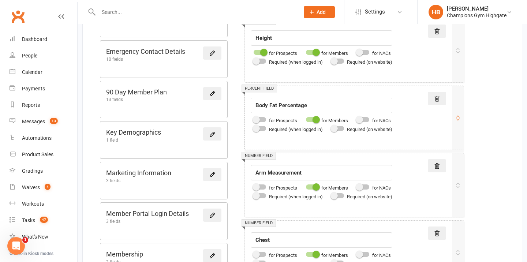
click at [258, 51] on div at bounding box center [260, 52] width 12 height 5
click at [254, 51] on input "checkbox" at bounding box center [254, 51] width 0 height 0
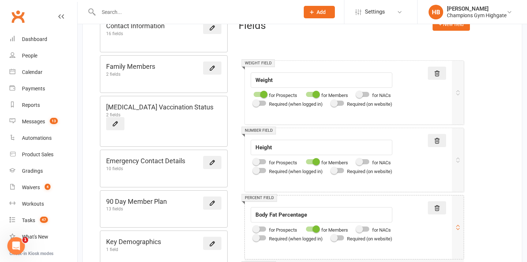
scroll to position [129, 0]
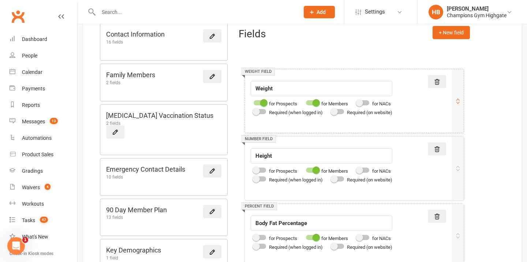
click at [258, 100] on div at bounding box center [260, 102] width 12 height 5
click at [254, 102] on input "checkbox" at bounding box center [254, 102] width 0 height 0
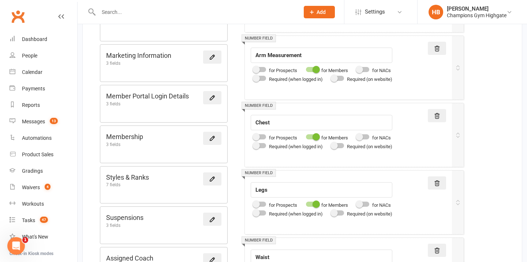
scroll to position [487, 0]
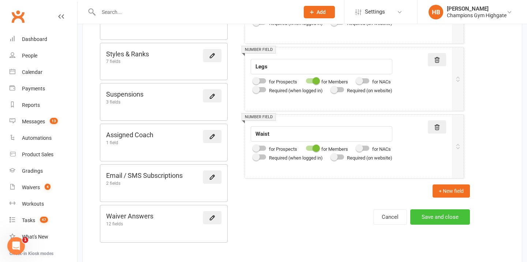
click at [445, 214] on button "Save and close" at bounding box center [440, 216] width 60 height 15
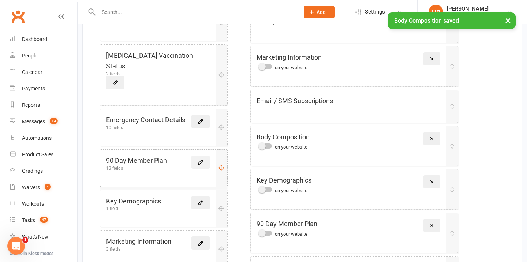
scroll to position [208, 0]
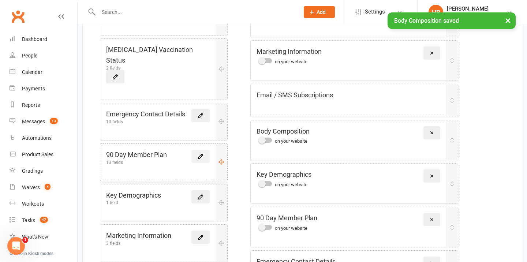
click at [199, 154] on icon at bounding box center [200, 156] width 4 height 4
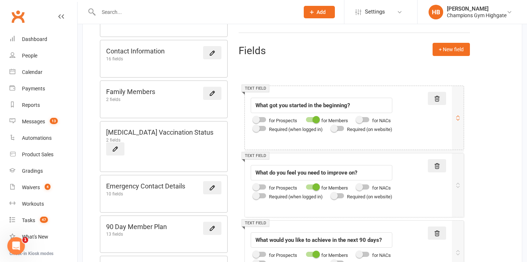
scroll to position [117, 0]
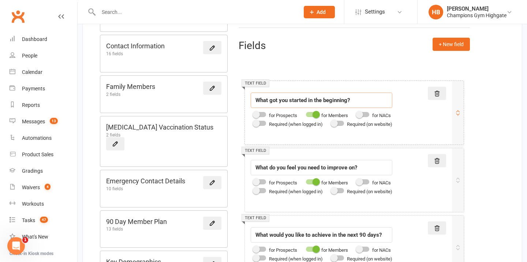
click at [303, 102] on input "What got you started in the beginning?" at bounding box center [322, 100] width 142 height 15
paste input "at Champions Gym"
type input "What got you started at Champions Gym?"
click at [436, 161] on icon at bounding box center [436, 161] width 7 height 7
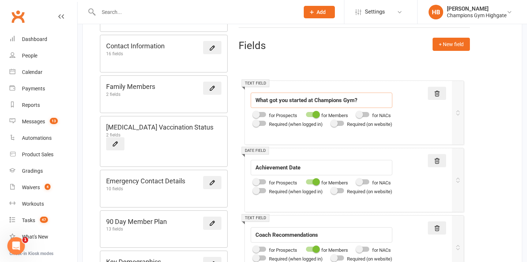
click at [436, 161] on icon at bounding box center [436, 161] width 7 height 7
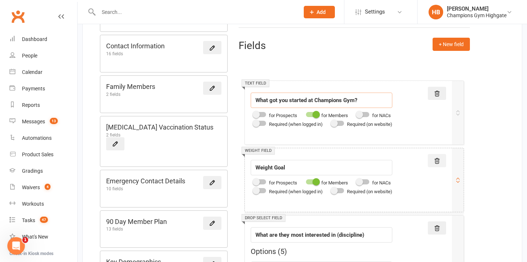
click at [436, 161] on icon at bounding box center [436, 161] width 7 height 7
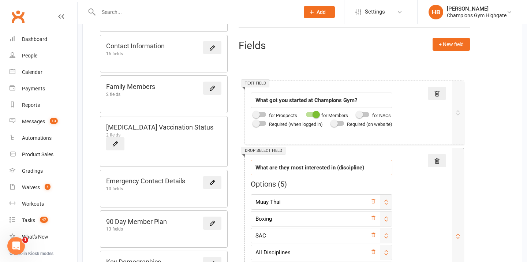
click at [338, 170] on input "What are they most interested in (discipline)" at bounding box center [322, 167] width 142 height 15
paste input "you"
type input "What are you most interested in (discipline)"
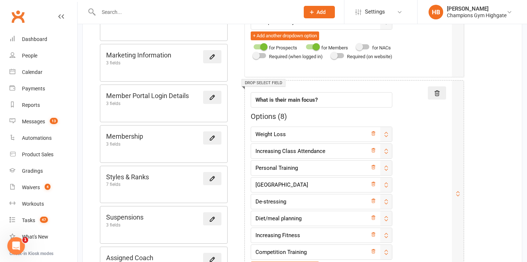
scroll to position [367, 0]
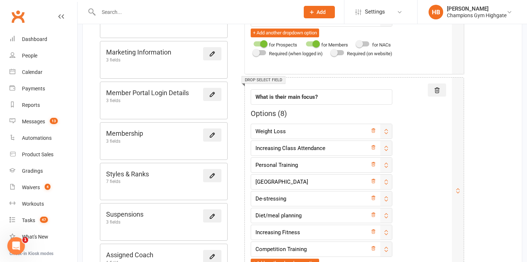
click at [441, 87] on button at bounding box center [437, 89] width 18 height 13
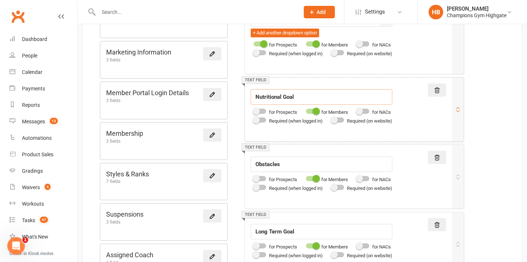
click at [277, 97] on input "Nutritional Goal" at bounding box center [322, 96] width 142 height 15
paste input "How many sessions do you roughly attend each week?"
type input "How many sessions do you roughly attend each week?"
click at [290, 166] on input "Obstacles" at bounding box center [322, 164] width 142 height 15
paste input "What is your 90 day goal?"
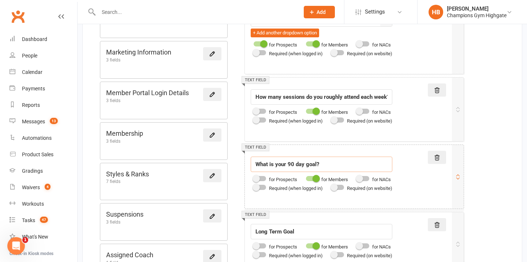
type input "What is your 90 day goal?"
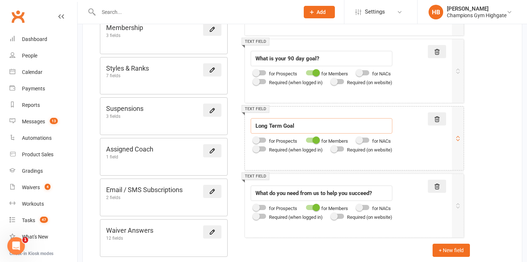
click at [294, 127] on input "Long Term Goal" at bounding box center [322, 125] width 142 height 15
paste input "In order to achieve this goal what are 3 things you need to work/improve on to …"
type input "In order to achieve this goal what are 3 things you need to work/improve on to …"
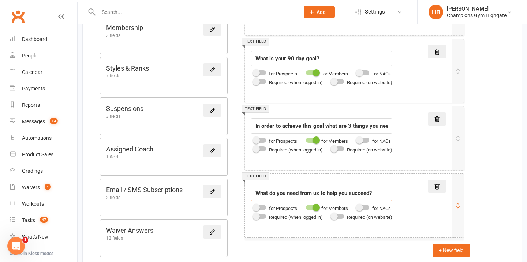
click at [280, 195] on input "What do you need from us to help you succeed?" at bounding box center [322, 192] width 142 height 15
paste input "Does your nutrition current support your future goals? (Pre/post workout meals,…"
type input "Does your nutrition current support your future goals? (Pre/post workout meals,…"
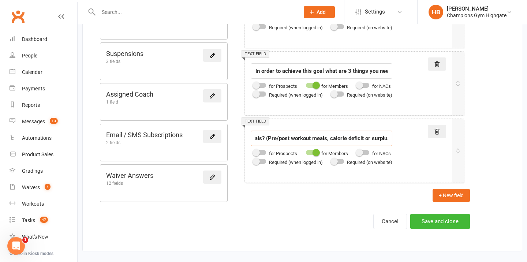
scroll to position [0, 123]
click at [442, 196] on button "+ New field" at bounding box center [450, 195] width 37 height 13
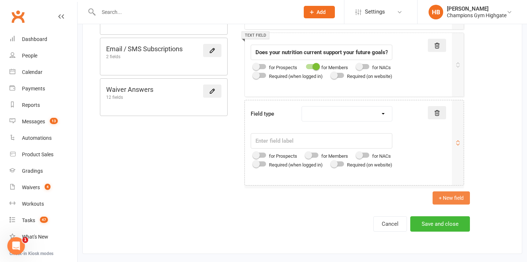
scroll to position [616, 0]
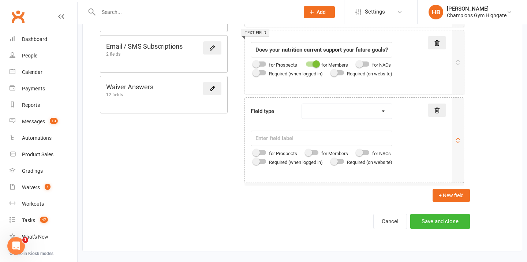
click at [348, 113] on select "Text field Checkbox field Date field Number field Currency field Percent field …" at bounding box center [347, 111] width 90 height 15
select select "text"
click at [263, 139] on input "text" at bounding box center [322, 138] width 142 height 15
paste input "Do you outside behaviours align with your future goal? If not, what do you need…"
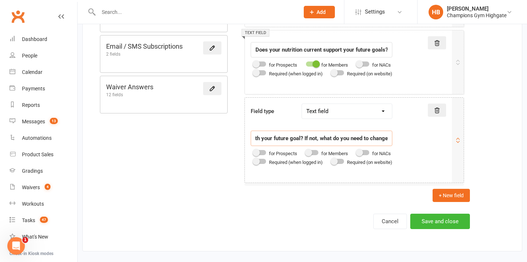
click at [313, 154] on label at bounding box center [312, 152] width 12 height 5
type input "Do you outside behaviours align with your future goal? If not, what do you need…"
click at [306, 151] on input "checkbox" at bounding box center [306, 151] width 0 height 0
click at [440, 198] on button "+ New field" at bounding box center [450, 195] width 37 height 13
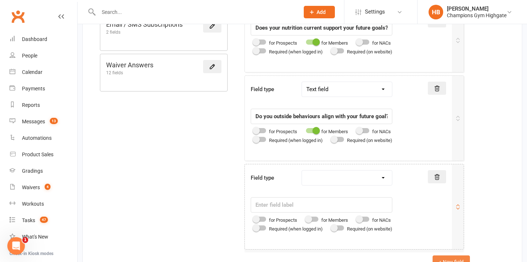
scroll to position [694, 0]
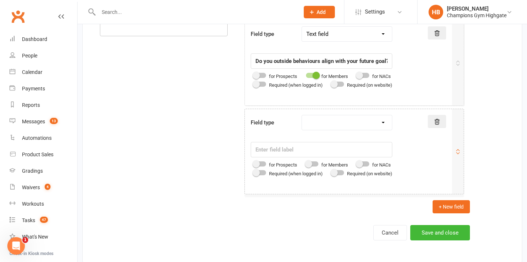
click at [337, 124] on select "Text field Checkbox field Date field Number field Currency field Percent field …" at bounding box center [347, 122] width 90 height 15
select select "text"
type input "Do you outside behaviours align with your future goal? If not, what do you need…"
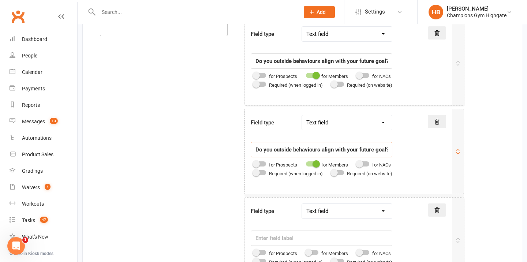
click at [304, 69] on input "Do you outside behaviours align with your future goal? If not, what do you need…" at bounding box center [322, 60] width 142 height 15
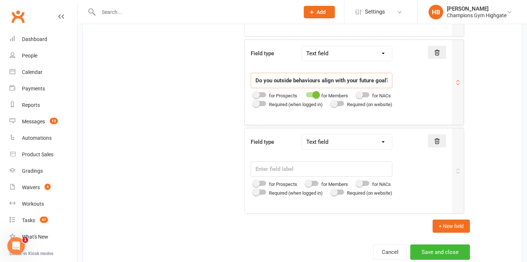
scroll to position [793, 0]
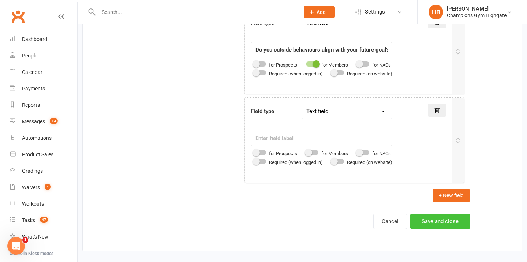
click at [447, 221] on button "Save and close" at bounding box center [440, 221] width 60 height 15
type input "Do you outside behaviours align with your future goal? If not, what do you need…"
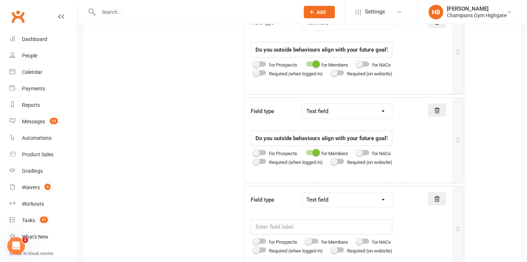
type input "Do you outside behaviours align with your future goal? If not, what do you need…"
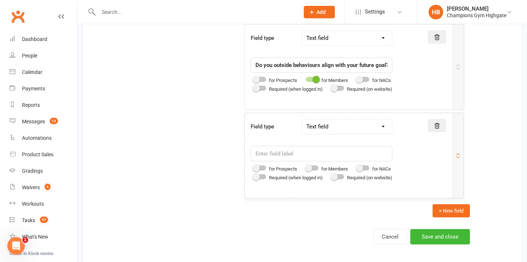
scroll to position [971, 0]
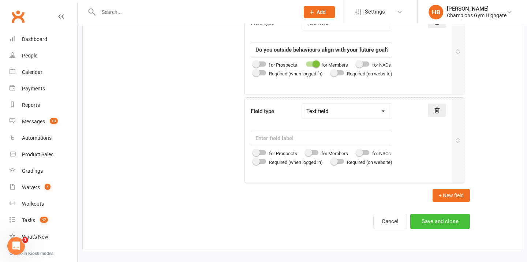
click at [435, 220] on button "Save and close" at bounding box center [440, 221] width 60 height 15
type input "Do you outside behaviours align with your future goal? If not, what do you need…"
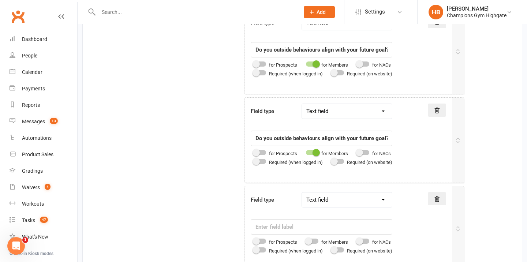
type input "Do you outside behaviours align with your future goal? If not, what do you need…"
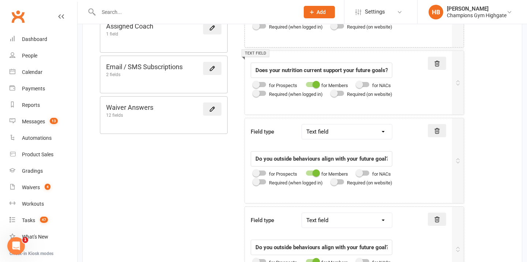
scroll to position [622, 0]
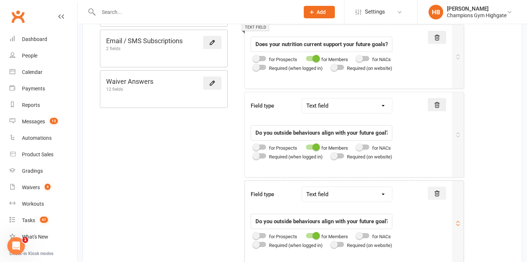
click at [433, 111] on button at bounding box center [437, 104] width 18 height 13
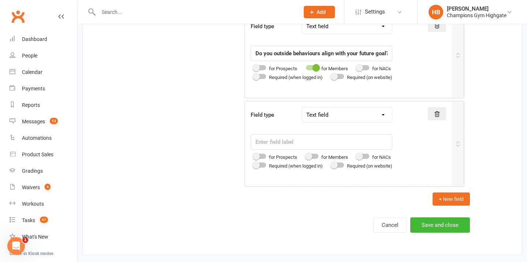
scroll to position [1145, 0]
paste input "Action plan below in steps"
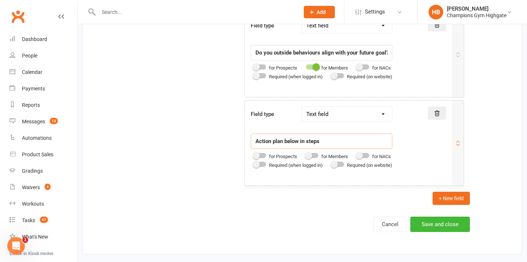
type input "Action plan below in steps"
click at [460, 199] on button "+ New field" at bounding box center [450, 198] width 37 height 13
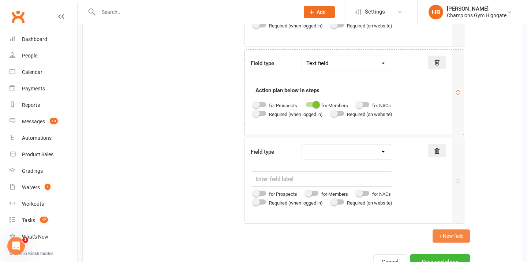
scroll to position [1213, 0]
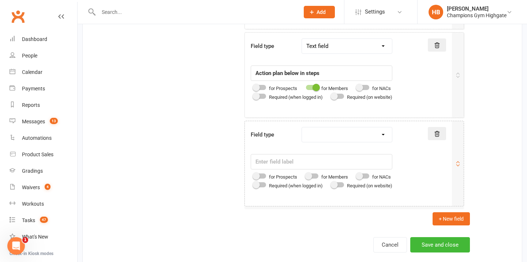
click at [323, 136] on select "Text field Checkbox field Date field Number field Currency field Percent field …" at bounding box center [347, 134] width 90 height 15
select select "text"
type input "Action plan below in steps"
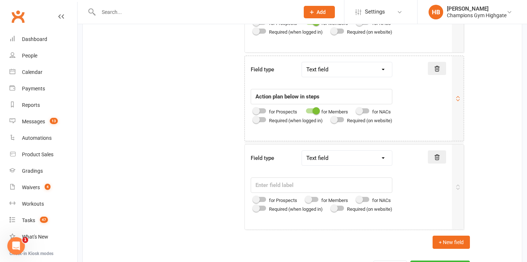
scroll to position [1309, 0]
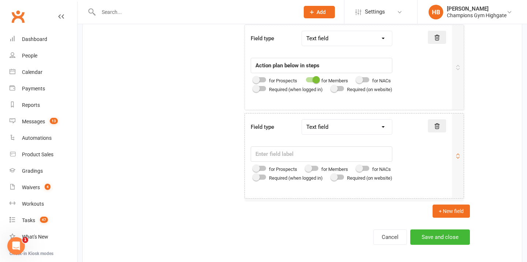
click at [319, 132] on select "Text field Checkbox field Date field Number field Currency field Percent field …" at bounding box center [347, 127] width 90 height 15
click at [269, 153] on input "text" at bounding box center [322, 153] width 142 height 15
paste input "Action plan below in steps"
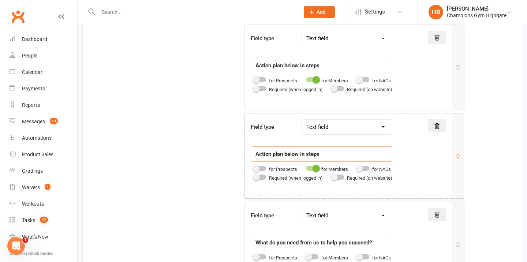
type input "Action plan below in steps"
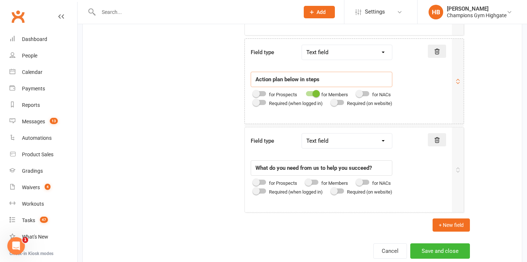
scroll to position [1413, 0]
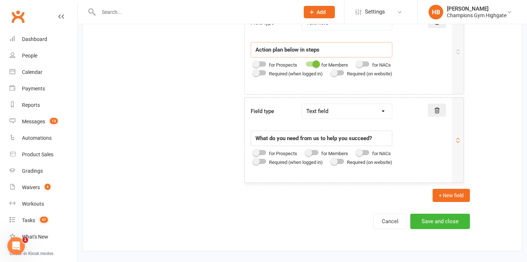
click at [312, 153] on span at bounding box center [308, 152] width 7 height 7
click at [306, 151] on input "checkbox" at bounding box center [306, 151] width 0 height 0
type input "Action plan below in steps"
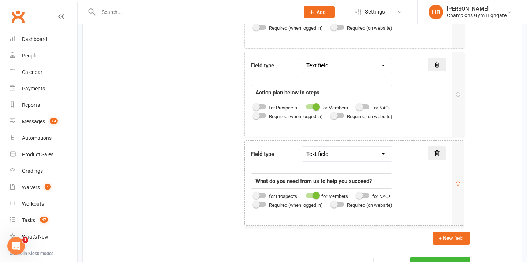
scroll to position [1502, 0]
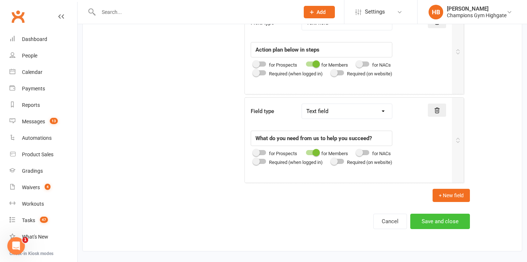
click at [435, 219] on button "Save and close" at bounding box center [440, 221] width 60 height 15
type input "Action plan below in steps"
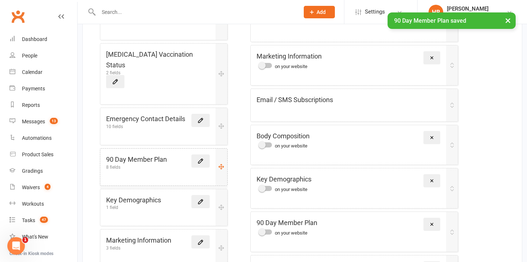
scroll to position [209, 0]
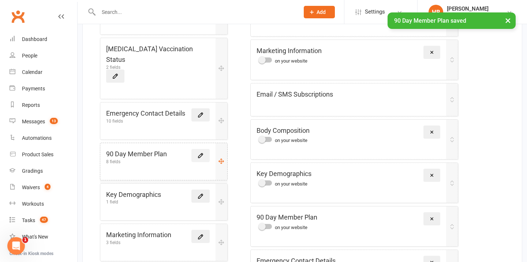
click at [201, 152] on icon at bounding box center [200, 155] width 7 height 7
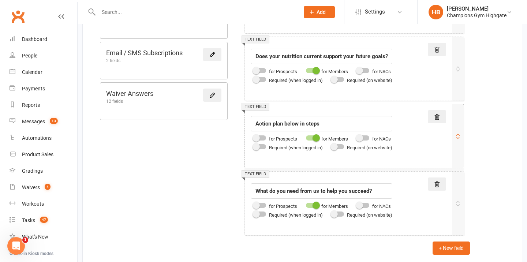
scroll to position [662, 0]
